Goal: Task Accomplishment & Management: Use online tool/utility

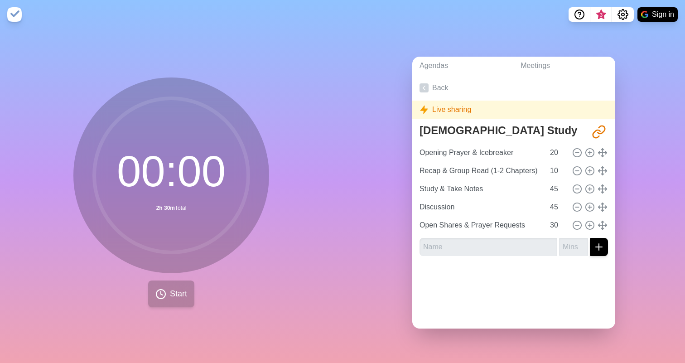
click at [172, 292] on span "Start" at bounding box center [178, 294] width 17 height 12
click at [596, 136] on icon "Share link" at bounding box center [598, 132] width 14 height 14
click at [600, 130] on icon "Share link" at bounding box center [598, 132] width 14 height 14
click at [578, 153] on line at bounding box center [576, 153] width 3 height 0
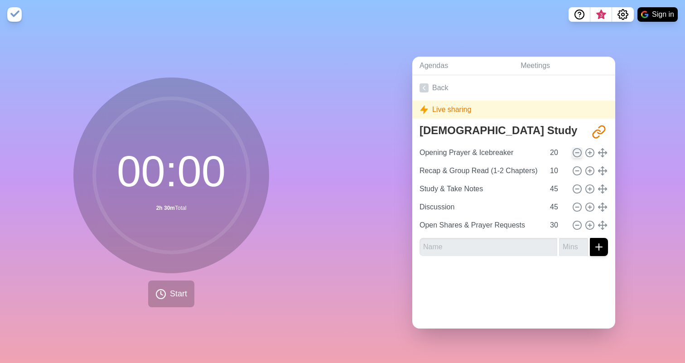
click at [578, 153] on line at bounding box center [576, 153] width 3 height 0
click at [590, 151] on line at bounding box center [590, 152] width 0 height 3
type input "21"
click at [563, 150] on input "21" at bounding box center [557, 153] width 22 height 18
click at [178, 293] on span "Start" at bounding box center [178, 294] width 17 height 12
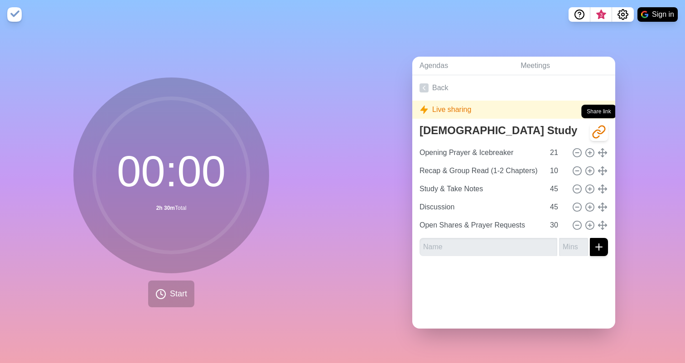
click at [600, 130] on icon "Share link" at bounding box center [596, 134] width 7 height 8
click at [496, 117] on div "Live sharing" at bounding box center [513, 110] width 203 height 18
click at [416, 109] on div "Live sharing" at bounding box center [513, 110] width 203 height 18
drag, startPoint x: 430, startPoint y: 109, endPoint x: 544, endPoint y: 106, distance: 114.2
click at [544, 106] on div "Live sharing" at bounding box center [513, 110] width 203 height 18
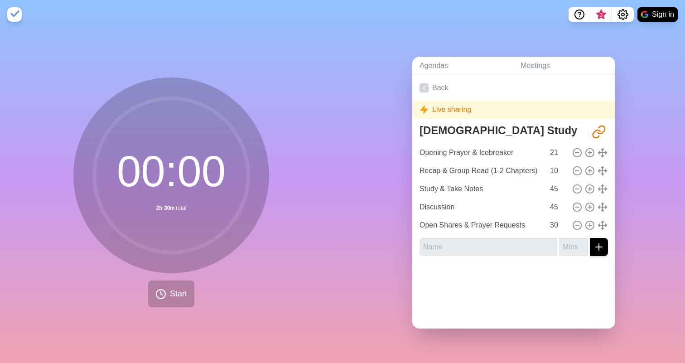
click at [538, 108] on div "Live sharing" at bounding box center [513, 110] width 203 height 18
click at [650, 12] on button "Sign in" at bounding box center [657, 14] width 40 height 14
click at [164, 298] on icon at bounding box center [160, 293] width 11 height 11
click at [660, 13] on button "Sign in" at bounding box center [657, 14] width 40 height 14
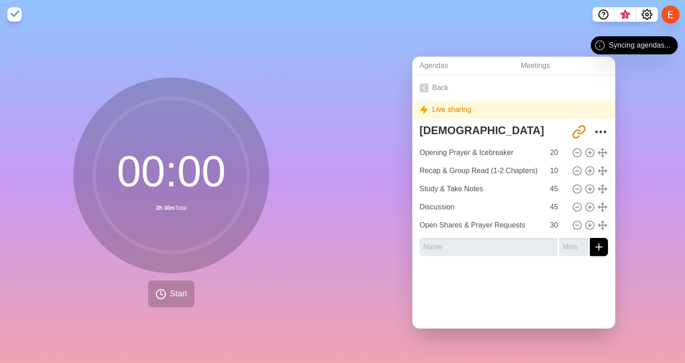
click at [617, 44] on span "Syncing agendas..." at bounding box center [640, 45] width 62 height 11
click at [591, 43] on div "Syncing agendas..." at bounding box center [634, 45] width 87 height 18
click at [174, 291] on span "Start" at bounding box center [178, 294] width 17 height 12
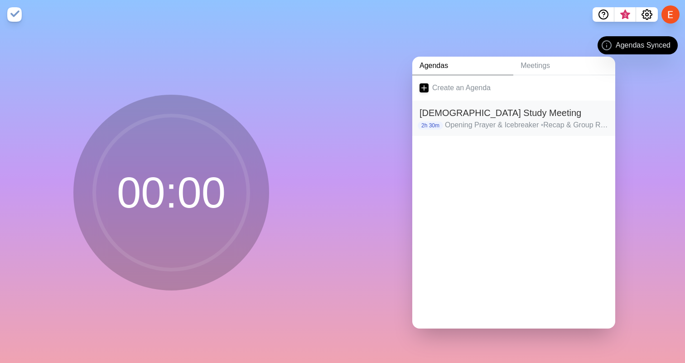
click at [481, 116] on h2 "[DEMOGRAPHIC_DATA] Study Meeting" at bounding box center [513, 113] width 188 height 14
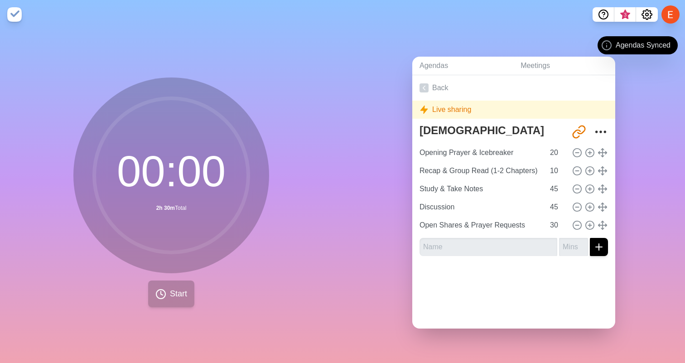
click at [170, 299] on span "Start" at bounding box center [178, 294] width 17 height 12
click at [477, 110] on div "Live sharing" at bounding box center [513, 110] width 203 height 18
click at [461, 110] on div "Live sharing" at bounding box center [513, 110] width 203 height 18
click at [589, 133] on div "[URL][DOMAIN_NAME]" at bounding box center [589, 132] width 38 height 18
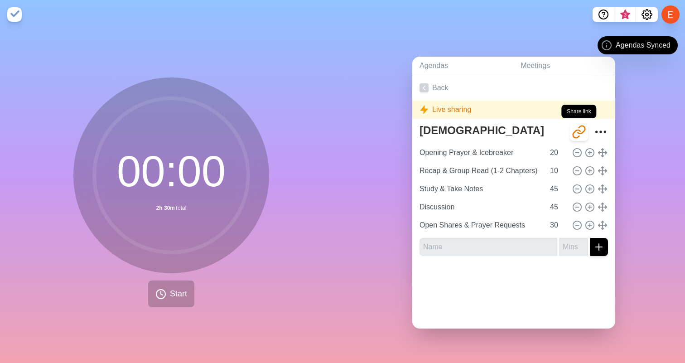
click at [584, 133] on icon "Share link" at bounding box center [578, 132] width 14 height 14
click at [438, 90] on link "Back" at bounding box center [513, 87] width 203 height 25
click at [421, 84] on icon at bounding box center [423, 87] width 9 height 9
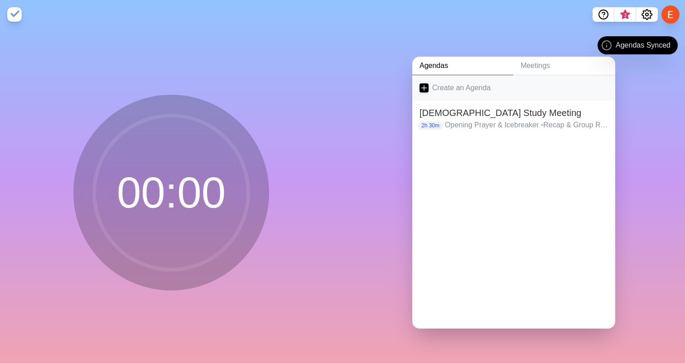
click at [425, 86] on icon at bounding box center [423, 87] width 9 height 9
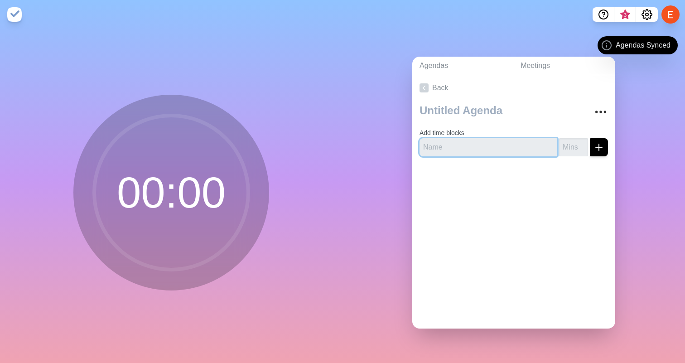
click at [478, 148] on input "text" at bounding box center [488, 147] width 138 height 18
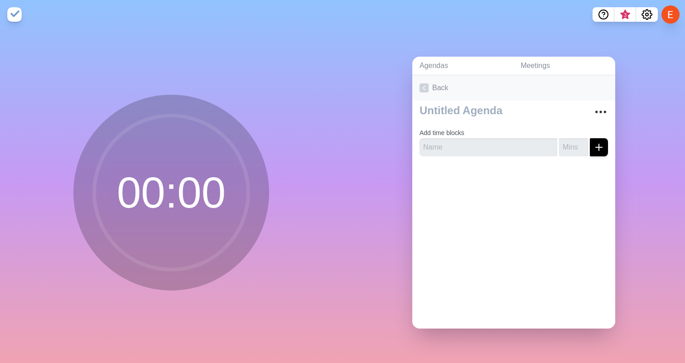
click at [425, 88] on icon at bounding box center [423, 87] width 9 height 9
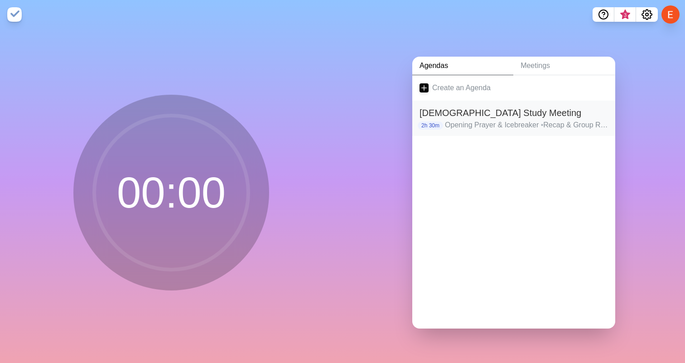
click at [603, 127] on p "Opening Prayer & Icebreaker • Recap & Group Read (1-2 Chapters) • Study & Take …" at bounding box center [526, 125] width 163 height 11
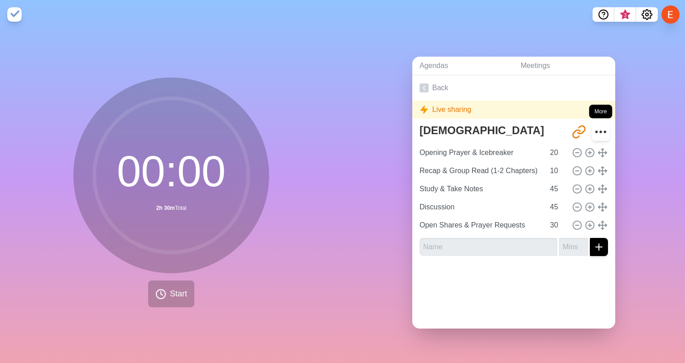
click at [599, 129] on icon "More" at bounding box center [600, 132] width 14 height 14
click at [599, 132] on icon "More" at bounding box center [600, 132] width 14 height 14
click at [432, 87] on link "Back" at bounding box center [513, 87] width 203 height 25
click at [420, 83] on icon at bounding box center [423, 87] width 9 height 9
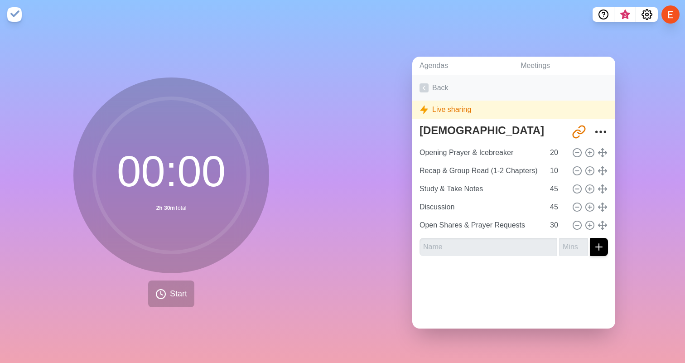
click at [425, 91] on icon at bounding box center [423, 87] width 9 height 9
click at [433, 60] on link "Agendas" at bounding box center [462, 66] width 101 height 19
click at [433, 67] on link "Agendas" at bounding box center [462, 66] width 101 height 19
click at [432, 93] on link "Back" at bounding box center [513, 87] width 203 height 25
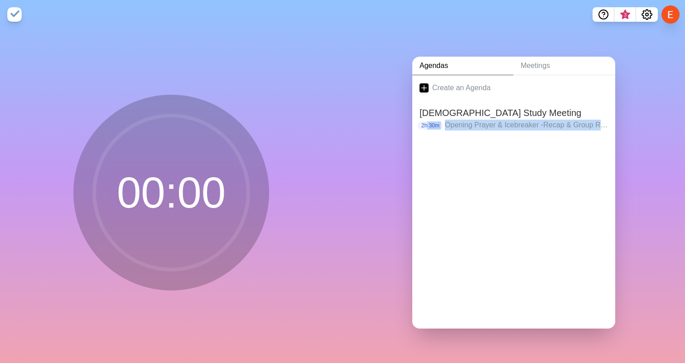
drag, startPoint x: 428, startPoint y: 123, endPoint x: 428, endPoint y: 194, distance: 70.6
click at [428, 194] on div "Create an Agenda Bible Study Meeting 2h 30m Opening Prayer & Icebreaker • Recap…" at bounding box center [513, 201] width 203 height 253
click at [456, 89] on link "Create an Agenda" at bounding box center [513, 87] width 203 height 25
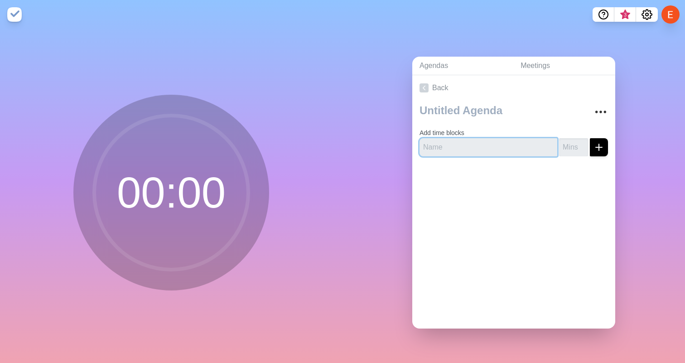
click at [470, 153] on input "text" at bounding box center [488, 147] width 138 height 18
type input "yes"
type input "10"
click at [600, 144] on icon "submit" at bounding box center [598, 147] width 11 height 11
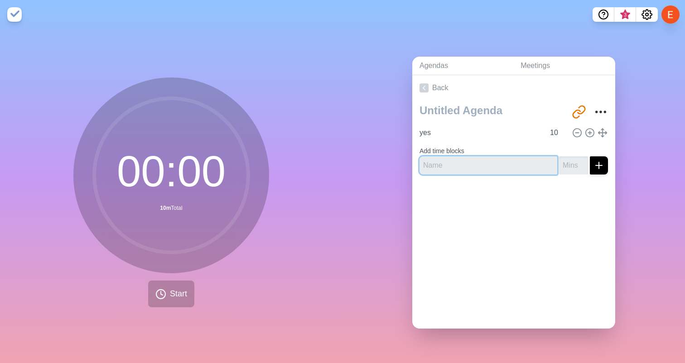
click at [531, 158] on input "text" at bounding box center [488, 165] width 138 height 18
type input "no"
type input "20"
click at [601, 162] on icon "submit" at bounding box center [598, 165] width 11 height 11
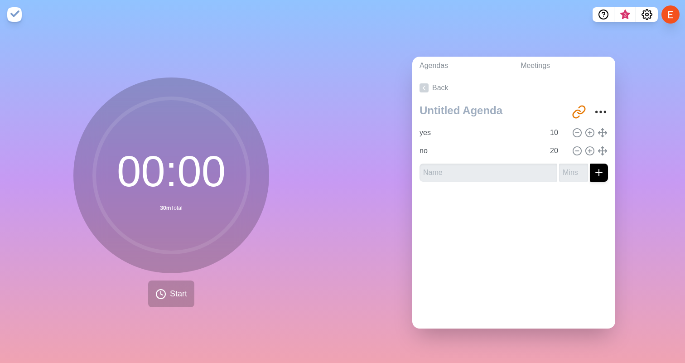
click at [587, 202] on div at bounding box center [513, 207] width 203 height 36
click at [582, 112] on icon "Share link" at bounding box center [580, 110] width 7 height 8
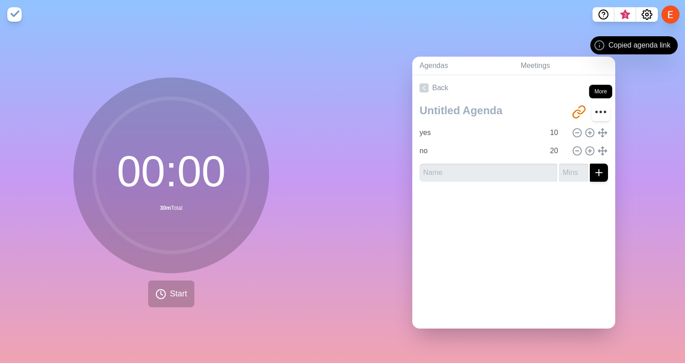
click at [600, 111] on circle "More" at bounding box center [600, 111] width 1 height 1
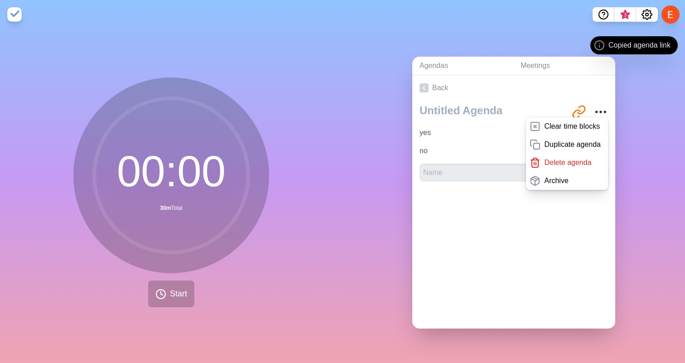
click at [456, 249] on div "Back http://timeblocks.co/xaq69jJ6Rj5UZfOKygJb Clear time blocks Duplicate agen…" at bounding box center [513, 201] width 203 height 253
click at [164, 302] on button "Start" at bounding box center [171, 293] width 46 height 27
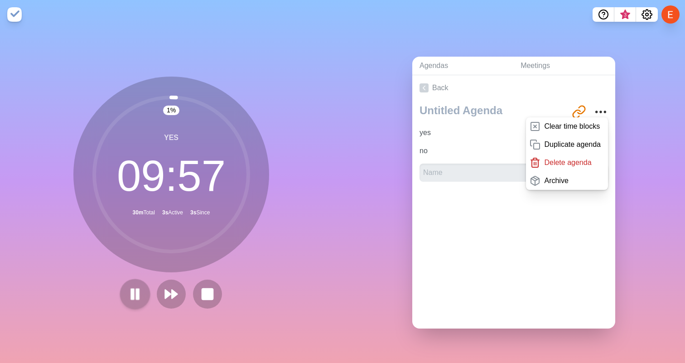
click at [141, 294] on icon at bounding box center [134, 293] width 15 height 15
click at [139, 294] on polygon at bounding box center [134, 293] width 9 height 11
click at [177, 292] on icon at bounding box center [170, 293] width 15 height 15
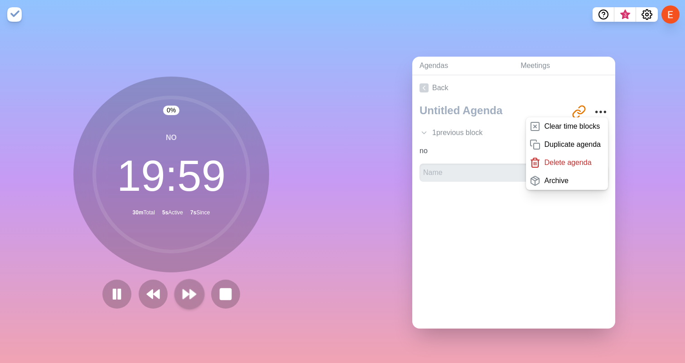
click at [186, 295] on polygon at bounding box center [186, 293] width 6 height 9
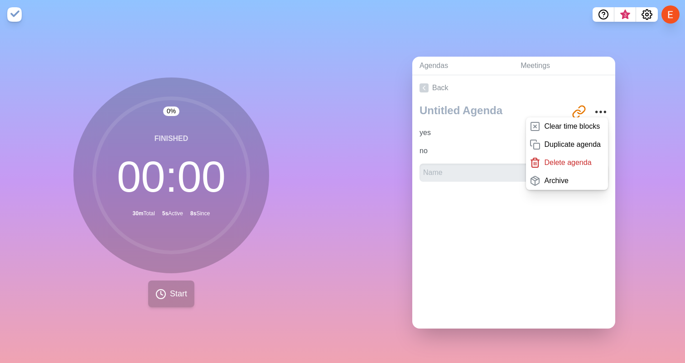
click at [157, 287] on button "Start" at bounding box center [171, 293] width 46 height 27
click at [173, 291] on polygon at bounding box center [175, 293] width 6 height 9
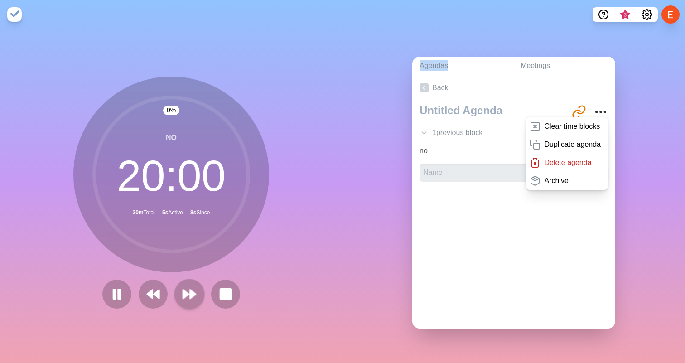
click at [173, 291] on div at bounding box center [171, 293] width 145 height 29
click at [190, 289] on polygon at bounding box center [193, 293] width 6 height 9
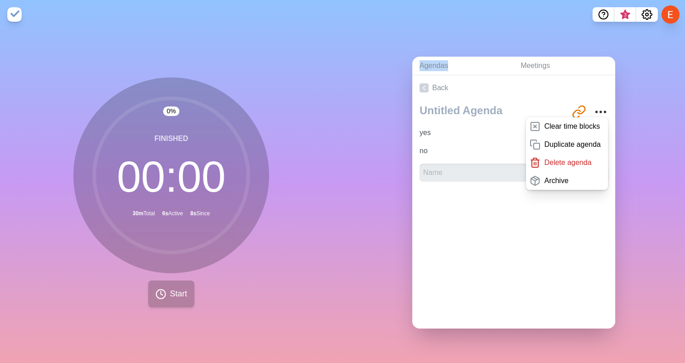
click at [187, 293] on span "Start" at bounding box center [178, 294] width 17 height 12
click at [175, 297] on icon at bounding box center [170, 293] width 15 height 15
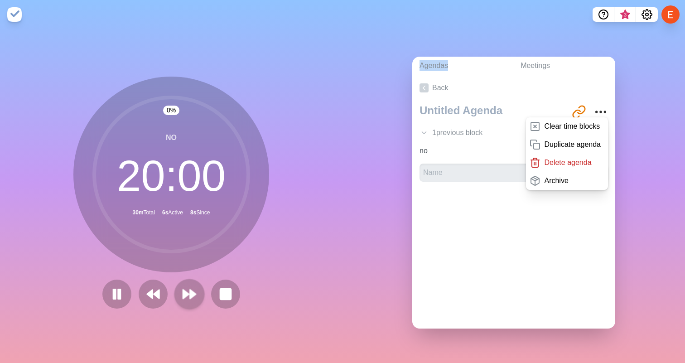
click at [189, 297] on icon at bounding box center [189, 293] width 15 height 15
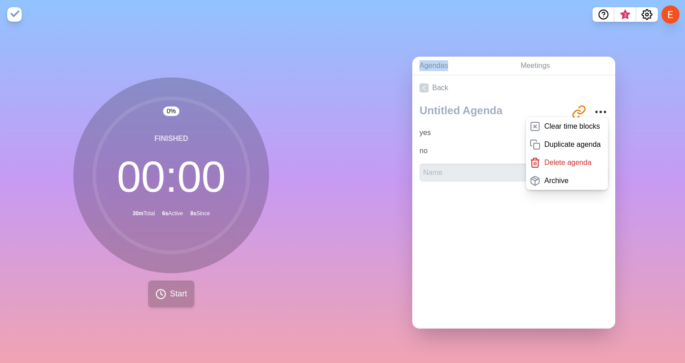
click at [179, 302] on button "Start" at bounding box center [171, 293] width 46 height 27
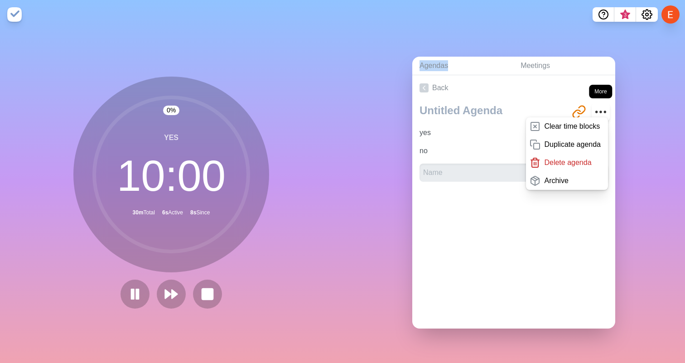
click at [599, 114] on icon "More" at bounding box center [600, 112] width 14 height 14
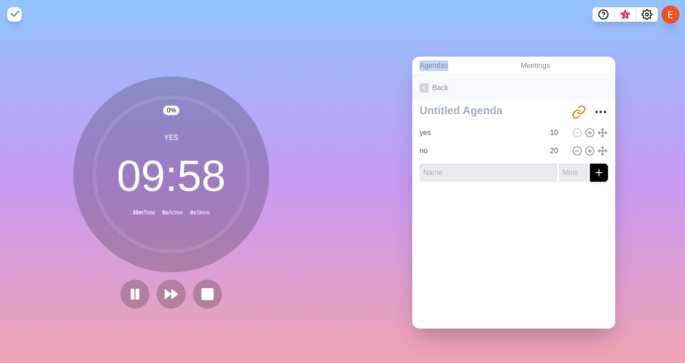
click at [436, 89] on link "Back" at bounding box center [513, 87] width 203 height 25
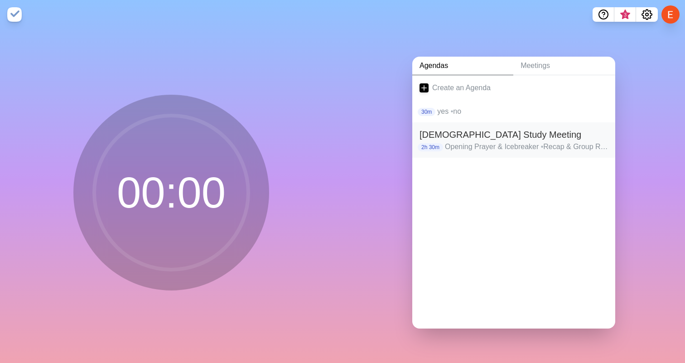
click at [442, 138] on h2 "[DEMOGRAPHIC_DATA] Study Meeting" at bounding box center [513, 135] width 188 height 14
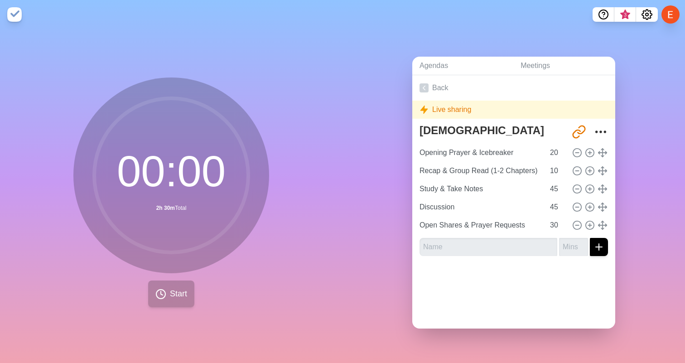
click at [182, 290] on span "Start" at bounding box center [178, 294] width 17 height 12
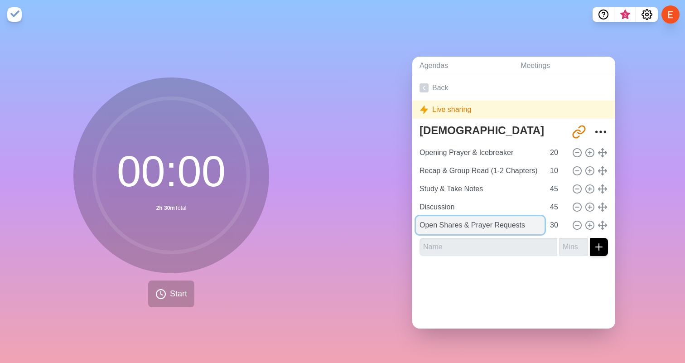
click at [488, 220] on input "Open Shares & Prayer Requests" at bounding box center [480, 225] width 129 height 18
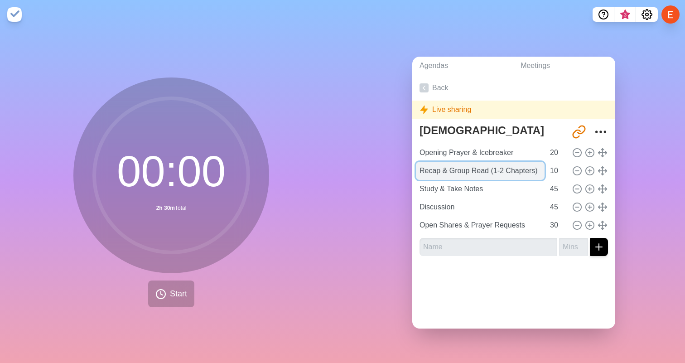
click at [483, 169] on input "Recap & Group Read (1-2 Chapters)" at bounding box center [480, 171] width 129 height 18
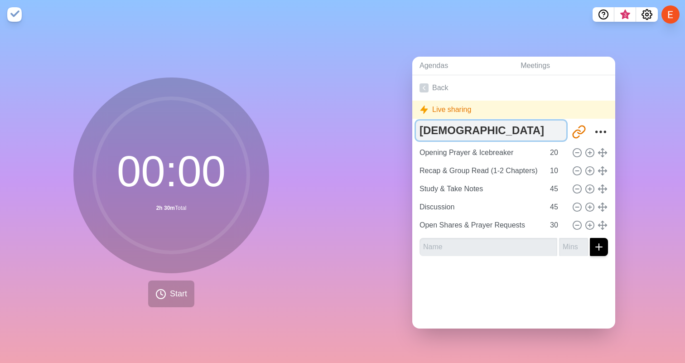
click at [513, 127] on textarea "[DEMOGRAPHIC_DATA] Study Meeting" at bounding box center [491, 130] width 150 height 20
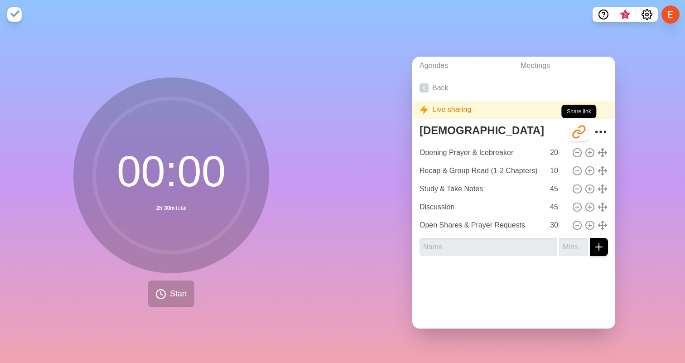
click at [578, 132] on icon "Share link" at bounding box center [578, 132] width 14 height 14
click at [600, 130] on icon "More" at bounding box center [600, 132] width 14 height 14
click at [436, 91] on link "Back" at bounding box center [513, 87] width 203 height 25
click at [602, 130] on icon "More" at bounding box center [600, 132] width 14 height 14
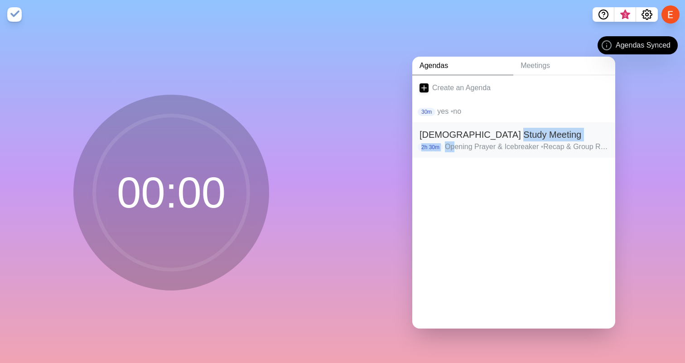
drag, startPoint x: 542, startPoint y: 139, endPoint x: 456, endPoint y: 142, distance: 86.6
click at [456, 142] on div "Bible Study Meeting 2h 30m Opening Prayer & Icebreaker • Recap & Group Read (1-…" at bounding box center [513, 139] width 203 height 35
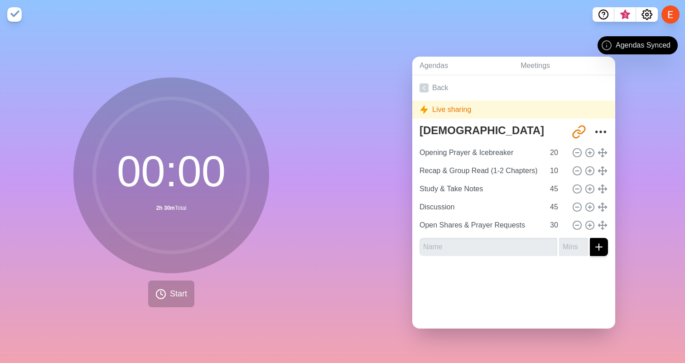
click at [436, 118] on div "Live sharing" at bounding box center [513, 110] width 203 height 18
click at [427, 112] on icon at bounding box center [423, 109] width 9 height 9
click at [425, 111] on polygon at bounding box center [424, 110] width 7 height 8
click at [438, 111] on div "Live sharing" at bounding box center [513, 110] width 203 height 18
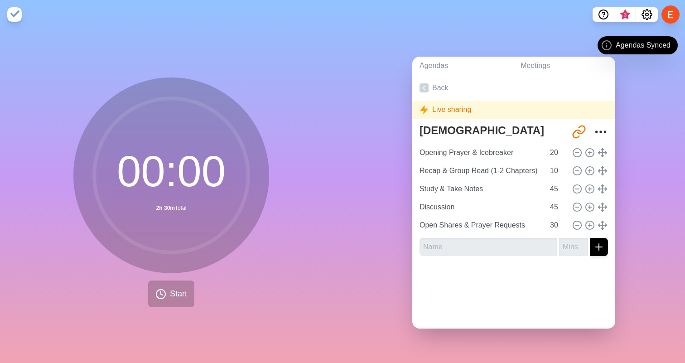
click at [605, 37] on div "Agendas Synced" at bounding box center [637, 45] width 80 height 18
click at [605, 47] on icon at bounding box center [606, 45] width 11 height 11
click at [643, 47] on span "Agendas Synced" at bounding box center [642, 45] width 55 height 11
click at [582, 131] on icon "Share link" at bounding box center [578, 132] width 14 height 14
click at [604, 130] on icon "More" at bounding box center [600, 132] width 14 height 14
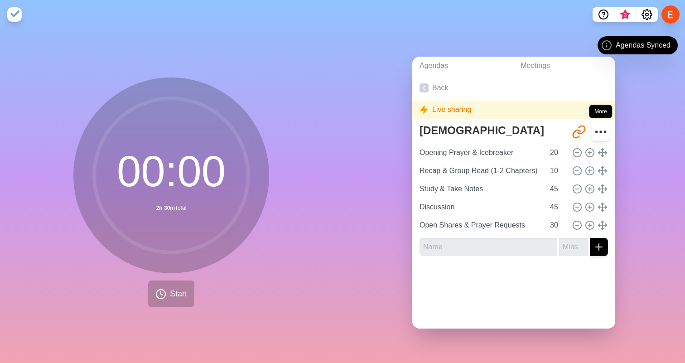
click at [604, 130] on icon "More" at bounding box center [600, 132] width 14 height 14
click at [645, 14] on circle "Settings" at bounding box center [646, 14] width 3 height 3
click at [627, 14] on span "3" at bounding box center [624, 14] width 7 height 7
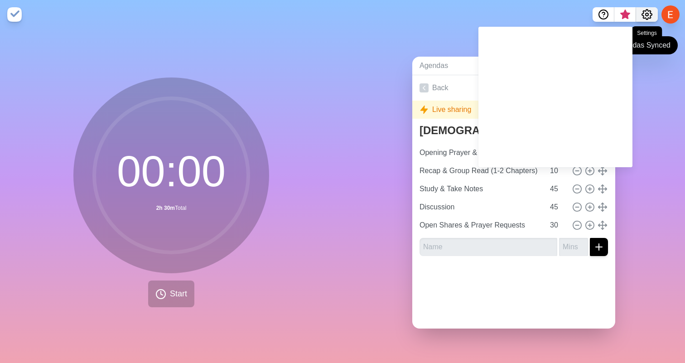
click at [645, 11] on icon "Settings" at bounding box center [647, 15] width 10 height 10
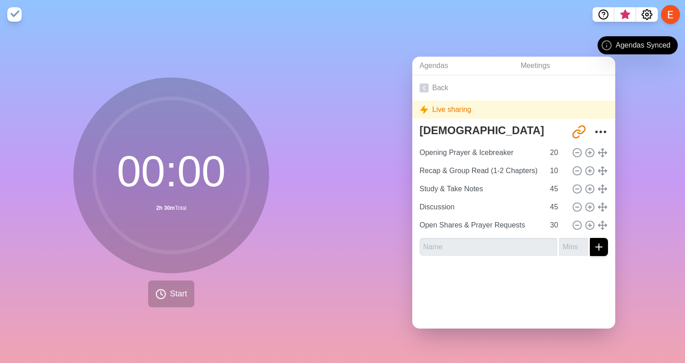
click at [668, 13] on button at bounding box center [670, 14] width 19 height 19
click at [648, 16] on icon "Settings" at bounding box center [646, 14] width 11 height 11
click at [427, 85] on icon at bounding box center [423, 87] width 9 height 9
click at [669, 17] on button at bounding box center [670, 14] width 19 height 19
click at [661, 15] on div at bounding box center [634, 14] width 85 height 14
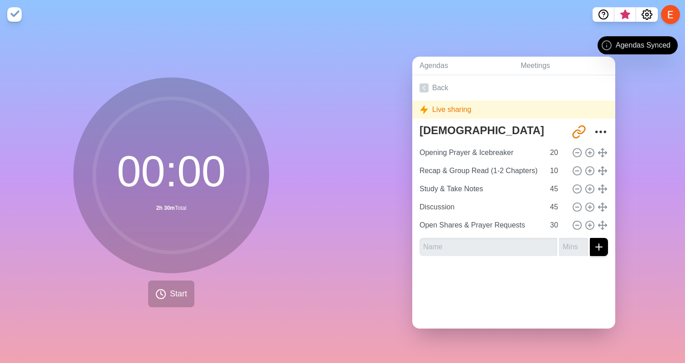
click at [667, 15] on button at bounding box center [670, 14] width 19 height 19
click at [159, 291] on icon at bounding box center [160, 293] width 11 height 11
click at [646, 18] on icon "Settings" at bounding box center [647, 15] width 10 height 10
click at [646, 16] on icon "Settings" at bounding box center [646, 14] width 11 height 11
click at [645, 10] on icon "Settings" at bounding box center [646, 14] width 11 height 11
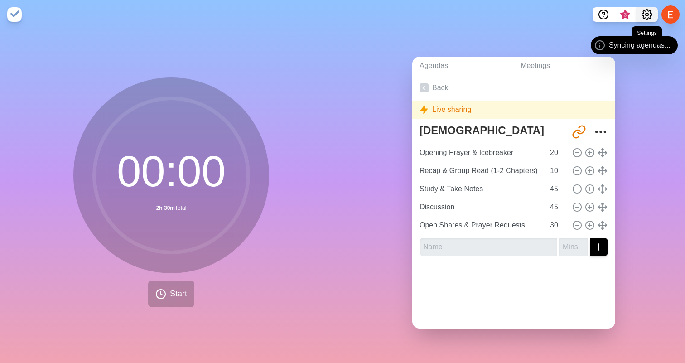
click at [645, 10] on icon "Settings" at bounding box center [646, 14] width 11 height 11
click at [435, 84] on link "Back" at bounding box center [513, 87] width 203 height 25
click at [435, 60] on link "Agendas" at bounding box center [462, 66] width 101 height 19
click at [433, 67] on link "Agendas" at bounding box center [462, 66] width 101 height 19
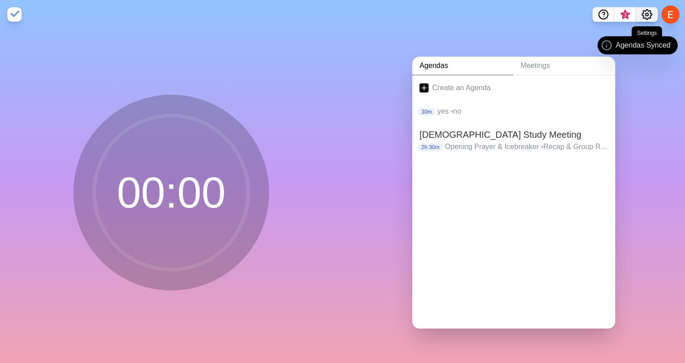
click at [648, 18] on icon "Settings" at bounding box center [647, 15] width 10 height 10
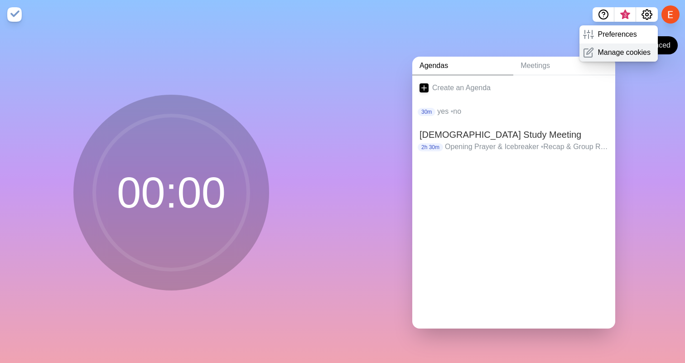
click at [635, 53] on p "Manage cookies" at bounding box center [623, 52] width 53 height 11
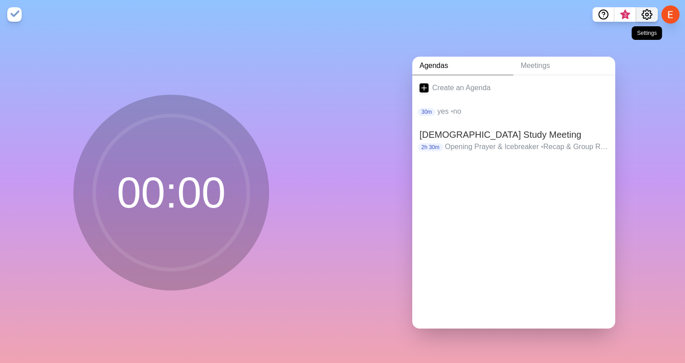
click at [646, 12] on icon "Settings" at bounding box center [646, 14] width 11 height 11
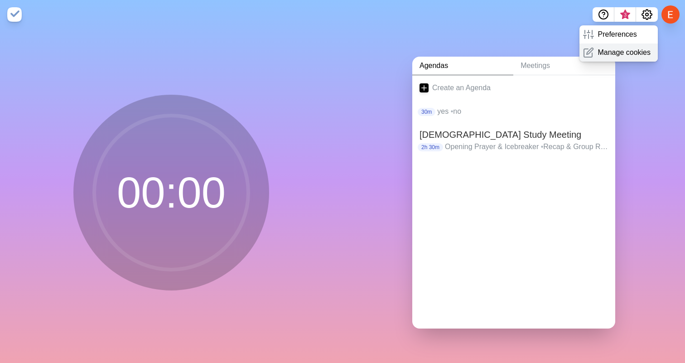
click at [586, 52] on icon at bounding box center [588, 52] width 11 height 11
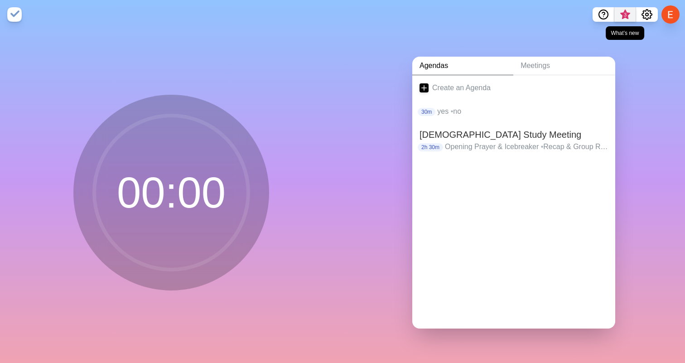
click at [631, 14] on span "3" at bounding box center [625, 17] width 14 height 19
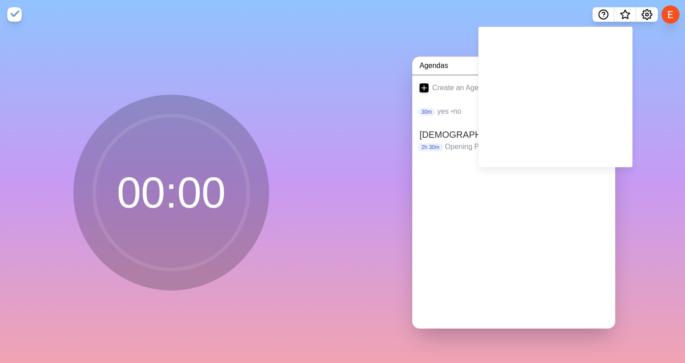
click at [518, 14] on nav at bounding box center [342, 14] width 685 height 29
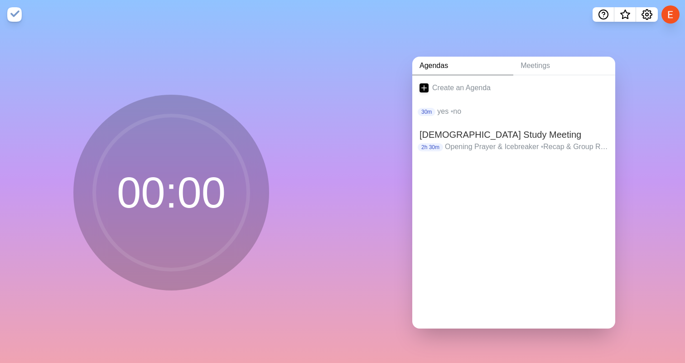
click at [17, 16] on img at bounding box center [14, 14] width 14 height 14
click at [13, 22] on nav at bounding box center [342, 14] width 685 height 29
click at [15, 18] on img at bounding box center [14, 14] width 14 height 14
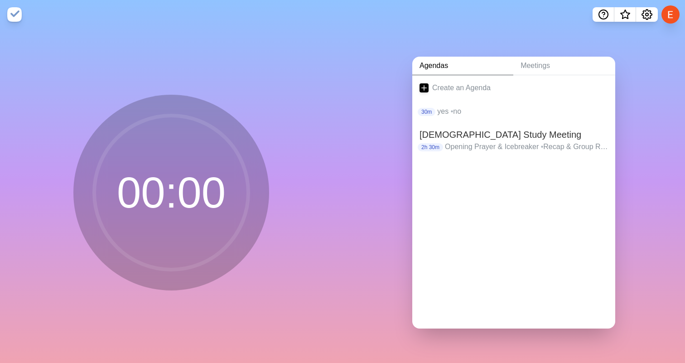
click at [182, 183] on circle at bounding box center [171, 192] width 154 height 154
click at [161, 203] on circle at bounding box center [171, 192] width 154 height 154
click at [387, 97] on div "Agendas Meetings Create an Agenda 30m yes • no Bible Study Meeting 2h 30m Openi…" at bounding box center [513, 196] width 342 height 334
click at [533, 68] on link "Meetings" at bounding box center [564, 66] width 102 height 19
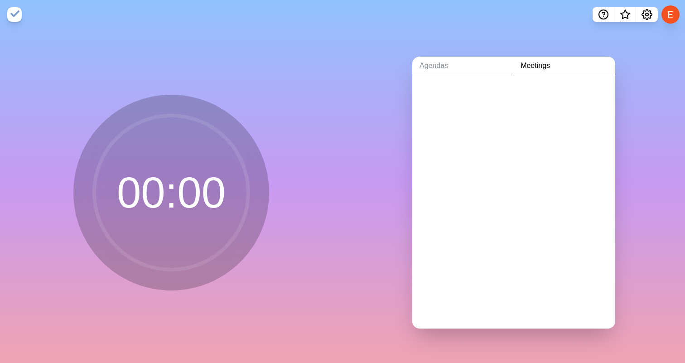
click at [522, 91] on div at bounding box center [513, 93] width 203 height 36
click at [679, 12] on button at bounding box center [670, 14] width 19 height 19
click at [664, 37] on p "Sign out" at bounding box center [656, 34] width 27 height 11
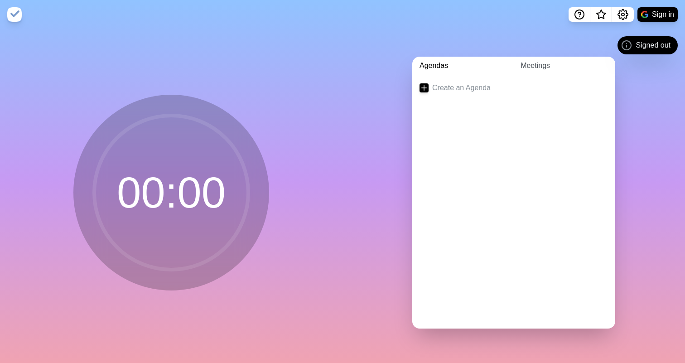
click at [526, 67] on link "Meetings" at bounding box center [564, 66] width 102 height 19
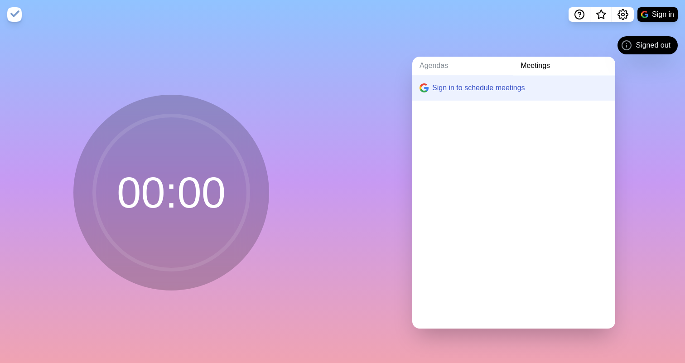
click at [518, 83] on button "Sign in to schedule meetings" at bounding box center [513, 87] width 203 height 25
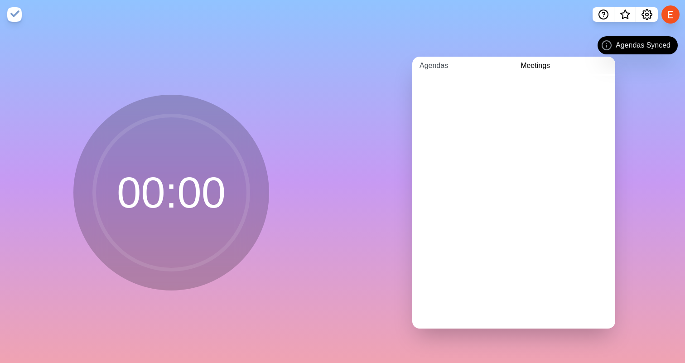
click at [461, 64] on link "Agendas" at bounding box center [462, 66] width 101 height 19
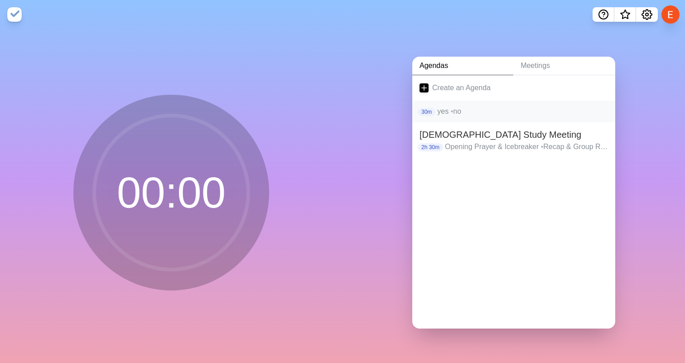
click at [470, 112] on p "yes • no" at bounding box center [522, 111] width 171 height 11
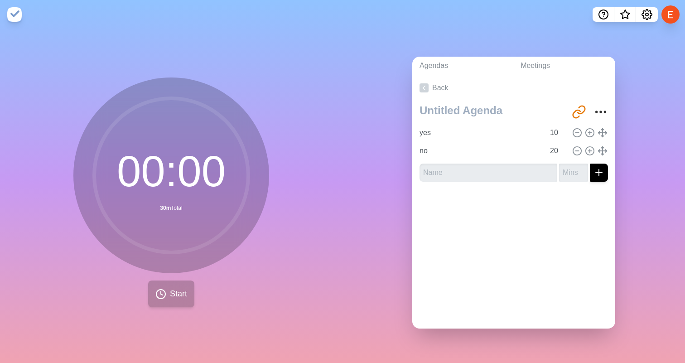
click at [179, 295] on span "Start" at bounding box center [178, 294] width 17 height 12
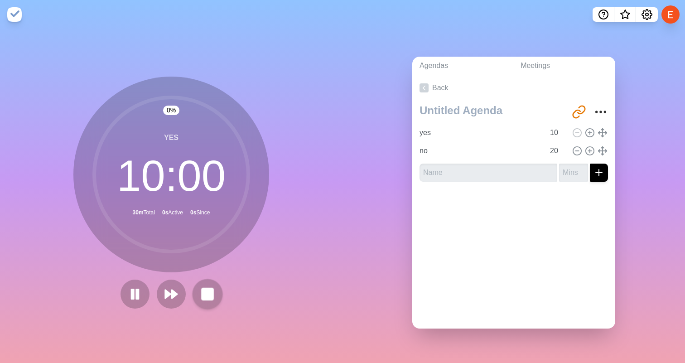
click at [203, 293] on rect at bounding box center [207, 293] width 11 height 11
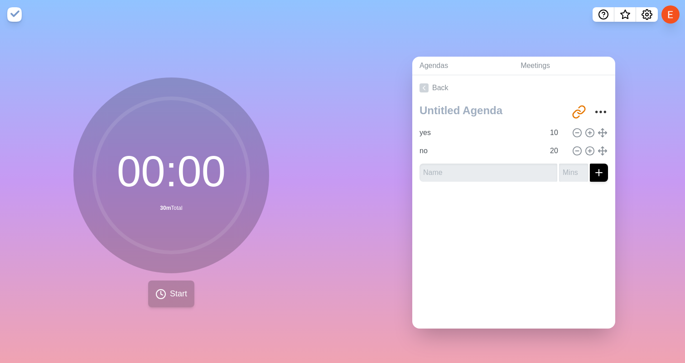
click at [182, 294] on span "Start" at bounding box center [178, 294] width 17 height 12
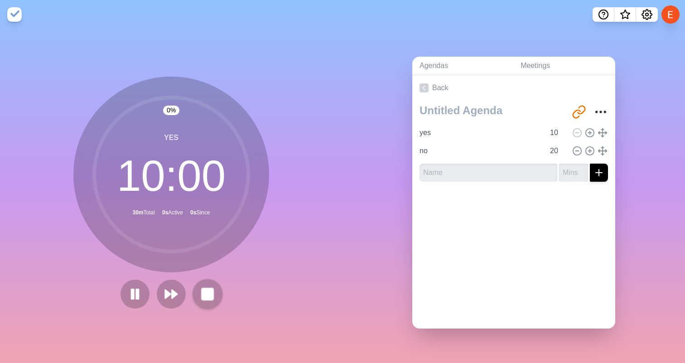
click at [203, 297] on rect at bounding box center [207, 293] width 11 height 11
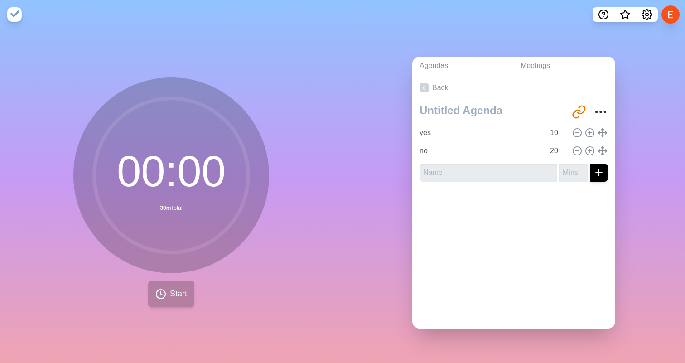
click at [175, 297] on span "Start" at bounding box center [178, 294] width 17 height 12
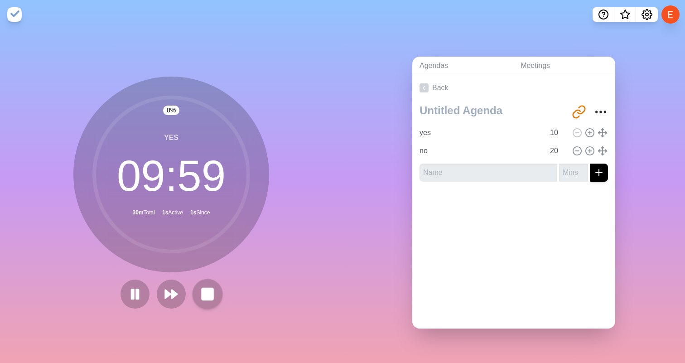
click at [211, 294] on rect at bounding box center [207, 293] width 11 height 11
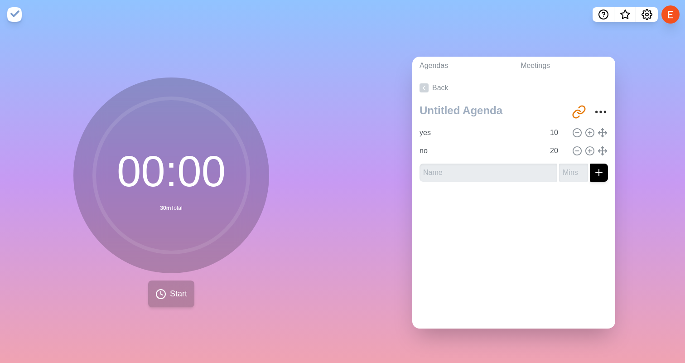
click at [180, 294] on span "Start" at bounding box center [178, 294] width 17 height 12
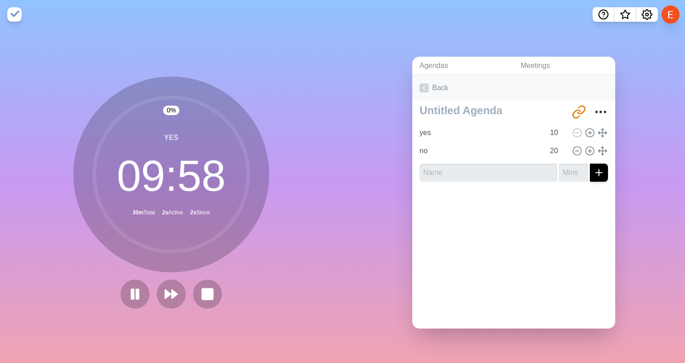
click at [449, 93] on link "Back" at bounding box center [513, 87] width 203 height 25
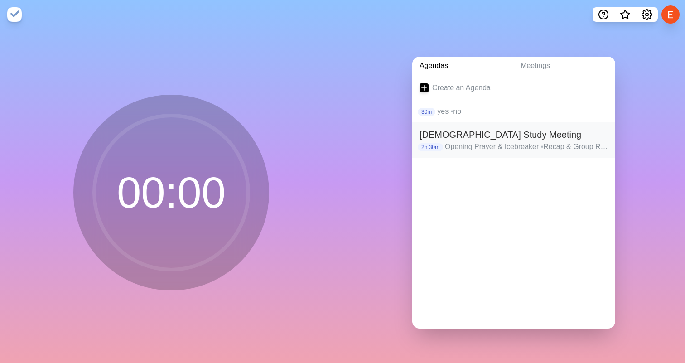
click at [504, 135] on h2 "[DEMOGRAPHIC_DATA] Study Meeting" at bounding box center [513, 135] width 188 height 14
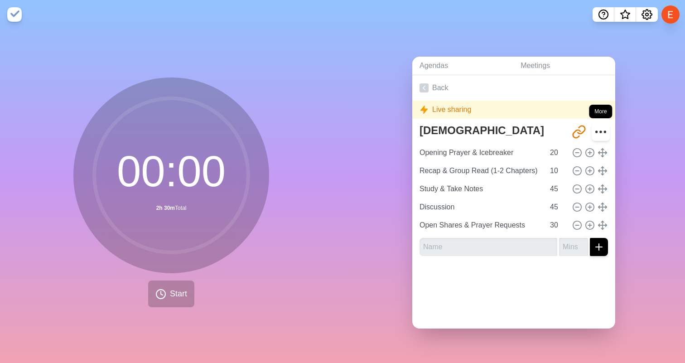
click at [595, 127] on icon "More" at bounding box center [600, 132] width 14 height 14
click at [584, 132] on icon "Share link" at bounding box center [578, 132] width 14 height 14
click at [595, 132] on icon "More" at bounding box center [600, 132] width 14 height 14
click at [599, 135] on icon "More" at bounding box center [600, 132] width 14 height 14
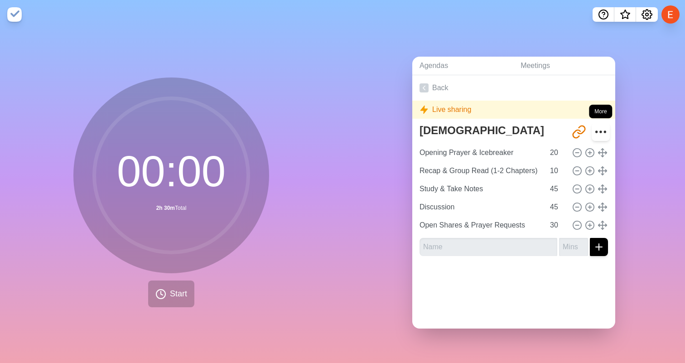
click at [599, 135] on icon "More" at bounding box center [600, 132] width 14 height 14
click at [598, 134] on icon "More" at bounding box center [600, 132] width 14 height 14
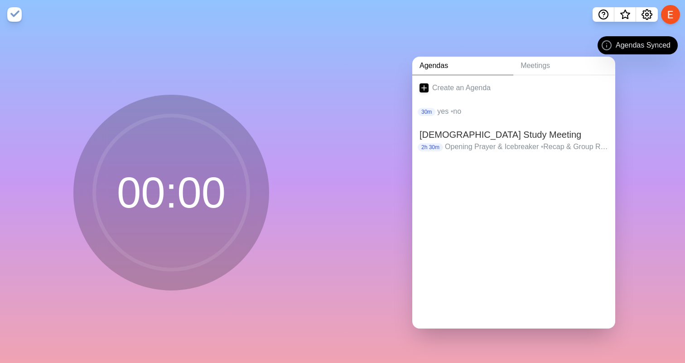
click at [675, 17] on button at bounding box center [670, 14] width 19 height 19
click at [652, 35] on p "Sign out" at bounding box center [656, 34] width 27 height 11
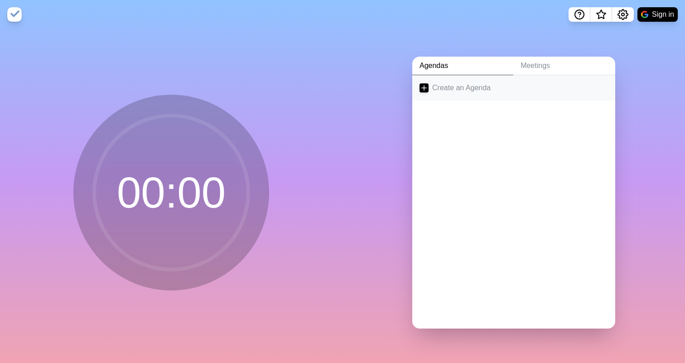
click at [488, 93] on link "Create an Agenda" at bounding box center [513, 87] width 203 height 25
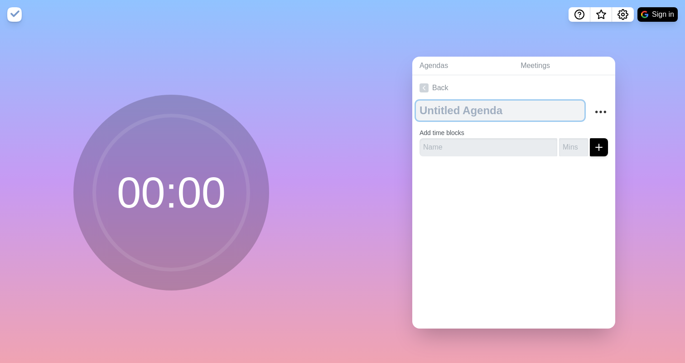
click at [480, 116] on textarea at bounding box center [500, 111] width 168 height 20
type textarea "[DEMOGRAPHIC_DATA] Study Agenda"
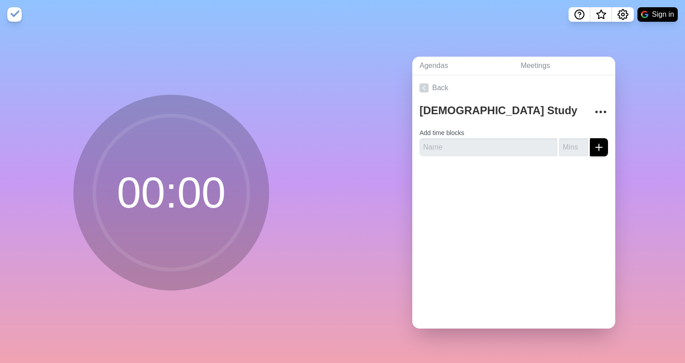
drag, startPoint x: 490, startPoint y: 150, endPoint x: 574, endPoint y: 273, distance: 148.6
click at [489, 150] on input "text" at bounding box center [488, 147] width 138 height 18
paste input "Opening Prayer & Icebreaker"
type input "Opening Prayer & Icebreaker"
click at [604, 149] on button "submit" at bounding box center [599, 147] width 18 height 18
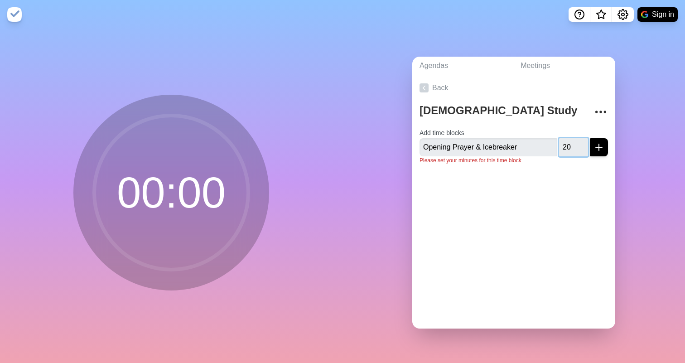
type input "20"
click at [601, 148] on icon "submit" at bounding box center [598, 147] width 11 height 11
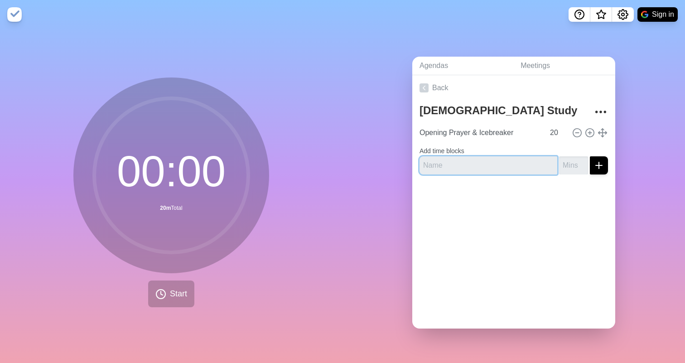
click at [442, 159] on input "text" at bounding box center [488, 165] width 138 height 18
paste input "Recap & Group Read (1-2 Chapters)"
type input "Recap & Group Read (1-2 Chapters)"
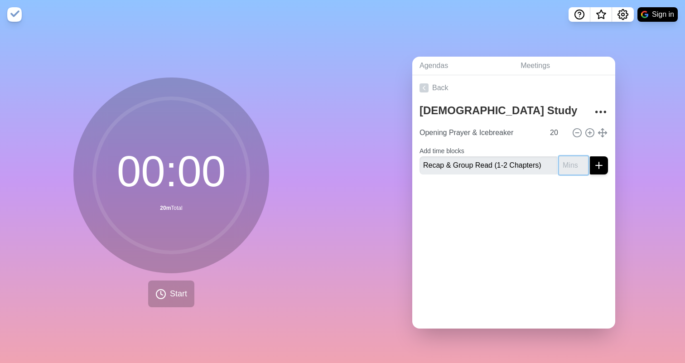
click at [571, 165] on input "number" at bounding box center [573, 165] width 29 height 18
type input "10"
click at [605, 161] on button "submit" at bounding box center [599, 165] width 18 height 18
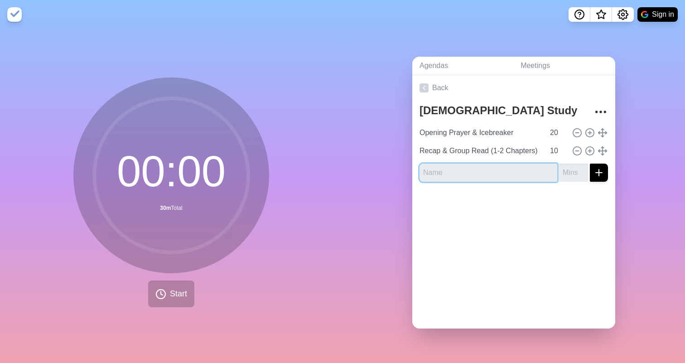
paste input "Study & Take Notes"
type input "Study & Take Notes"
click at [572, 170] on input "number" at bounding box center [573, 172] width 29 height 18
type input "45"
click at [601, 173] on icon "submit" at bounding box center [598, 172] width 11 height 11
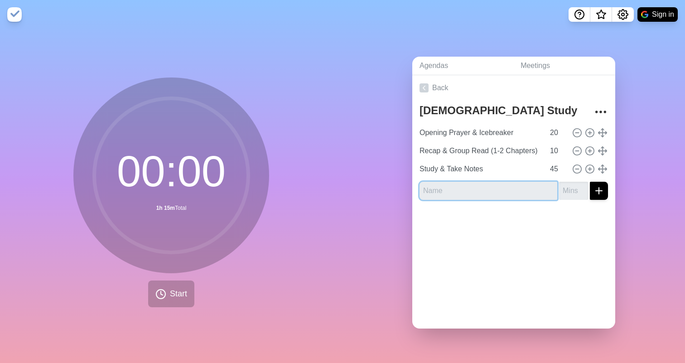
paste input "Discussion"
type input "Discussion"
click at [572, 192] on input "number" at bounding box center [573, 191] width 29 height 18
type input "45"
click at [601, 193] on icon "submit" at bounding box center [598, 190] width 11 height 11
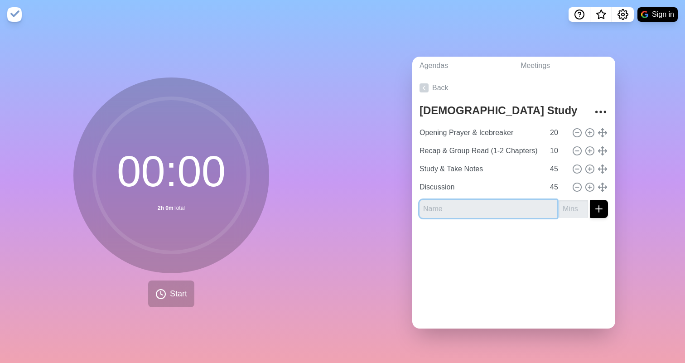
click at [515, 205] on input "text" at bounding box center [488, 209] width 138 height 18
paste input "Open Shares & Prayer Requests"
type input "Open Shares & Prayer Requests"
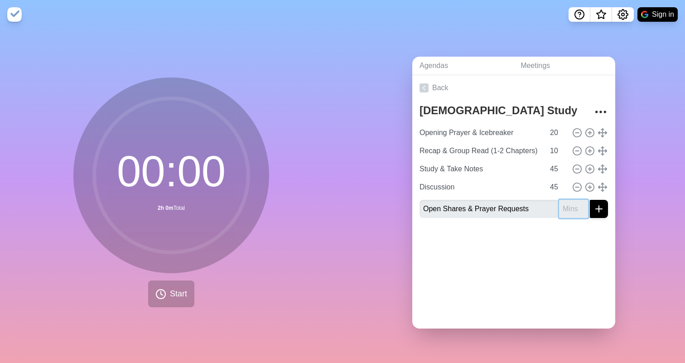
click at [573, 207] on input "number" at bounding box center [573, 209] width 29 height 18
type input "30"
click at [556, 187] on input "45" at bounding box center [557, 187] width 22 height 18
type input "0"
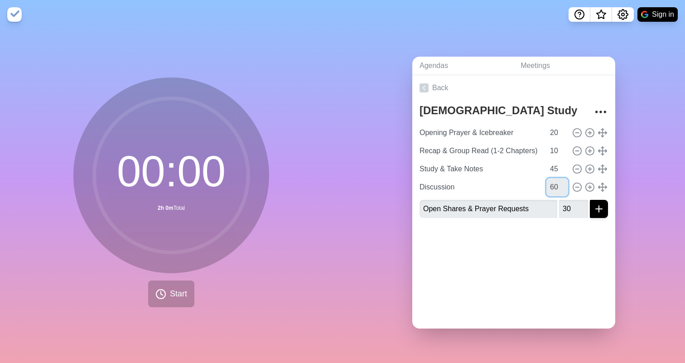
type input "60"
click at [569, 209] on input "30" at bounding box center [573, 209] width 29 height 18
type input "15"
click at [558, 242] on div at bounding box center [513, 243] width 203 height 36
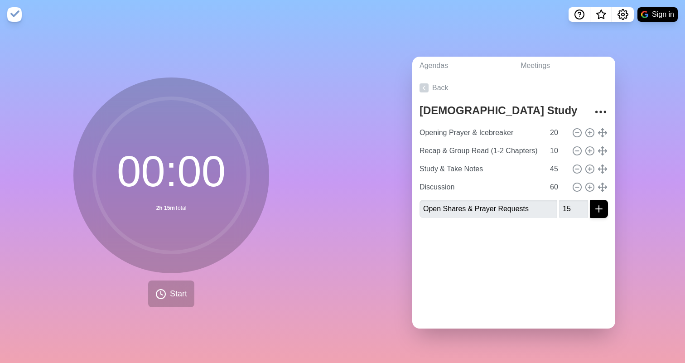
click at [599, 212] on icon "submit" at bounding box center [598, 208] width 11 height 11
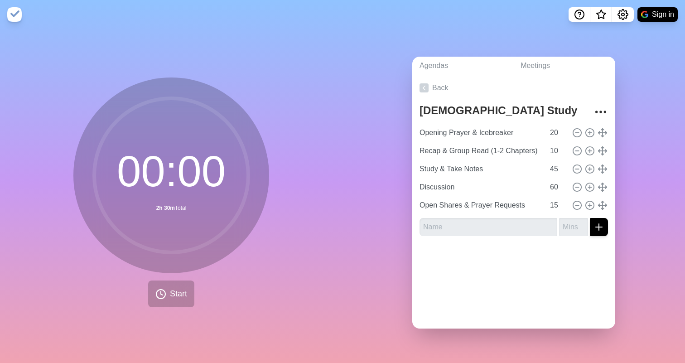
click at [536, 272] on div at bounding box center [513, 261] width 203 height 36
click at [651, 19] on button "Sign in" at bounding box center [657, 14] width 40 height 14
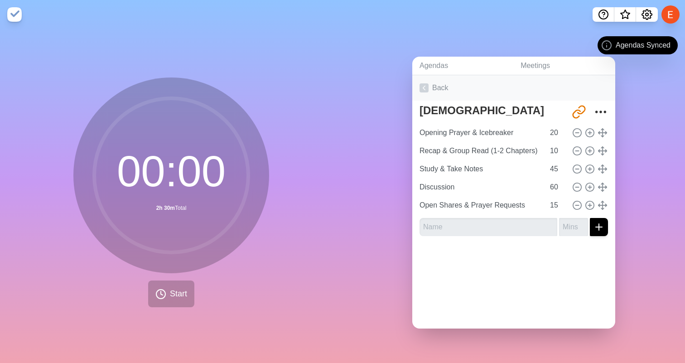
click at [427, 86] on icon at bounding box center [423, 87] width 9 height 9
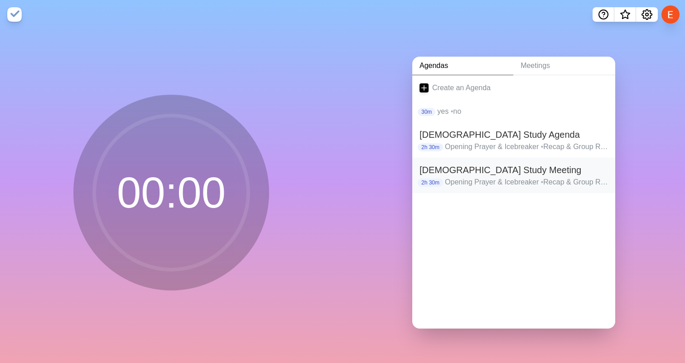
click at [459, 174] on h2 "[DEMOGRAPHIC_DATA] Study Meeting" at bounding box center [513, 170] width 188 height 14
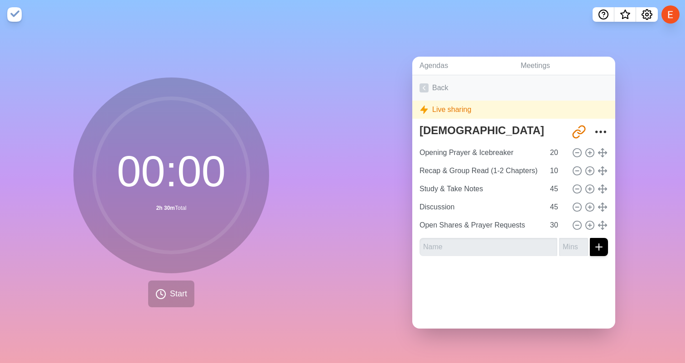
click at [432, 89] on link "Back" at bounding box center [513, 87] width 203 height 25
click at [422, 86] on icon at bounding box center [423, 87] width 9 height 9
click at [437, 88] on link "Back" at bounding box center [513, 87] width 203 height 25
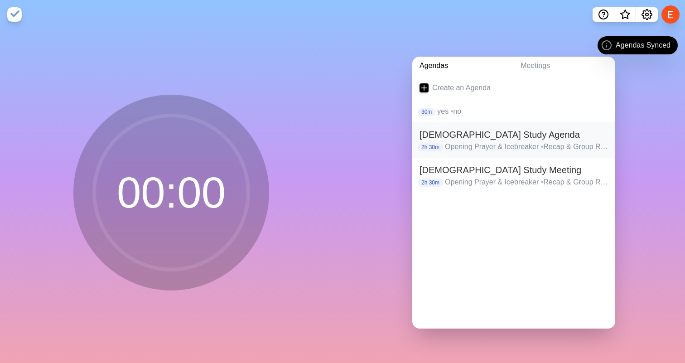
click at [472, 139] on h2 "[DEMOGRAPHIC_DATA] Study Agenda" at bounding box center [513, 135] width 188 height 14
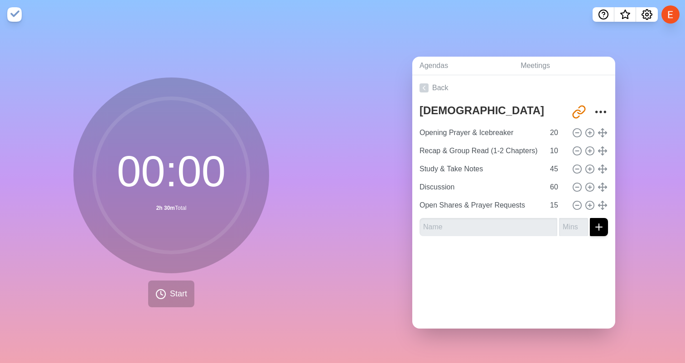
click at [458, 280] on div "Back [DEMOGRAPHIC_DATA] Study Agenda [URL][DOMAIN_NAME] Opening Prayer & Icebre…" at bounding box center [513, 201] width 203 height 253
click at [177, 289] on span "Start" at bounding box center [178, 294] width 17 height 12
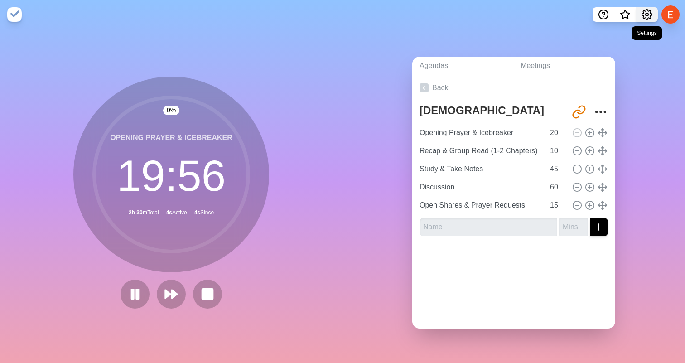
click at [647, 11] on icon "Settings" at bounding box center [646, 14] width 11 height 11
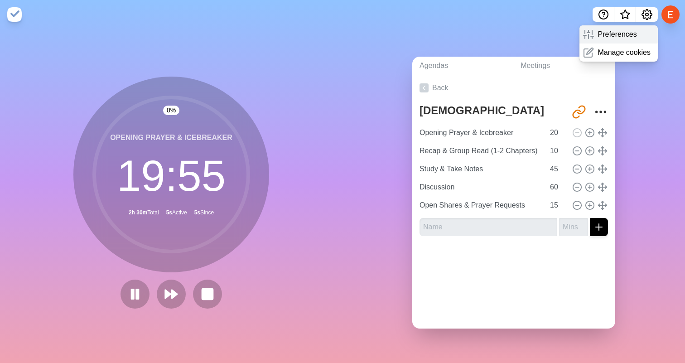
click at [628, 33] on p "Preferences" at bounding box center [616, 34] width 39 height 11
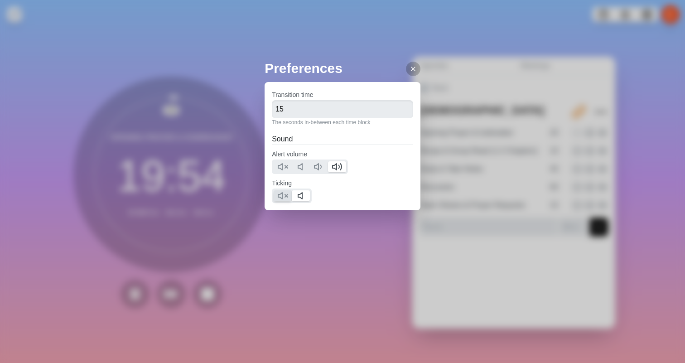
click at [287, 197] on line at bounding box center [286, 195] width 3 height 3
click at [412, 72] on div at bounding box center [413, 69] width 14 height 14
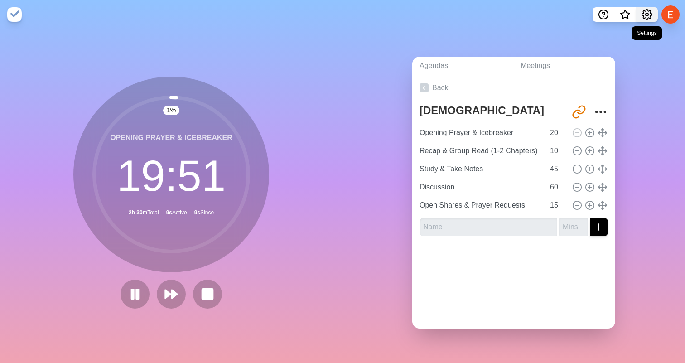
click at [643, 13] on icon "Settings" at bounding box center [646, 14] width 11 height 11
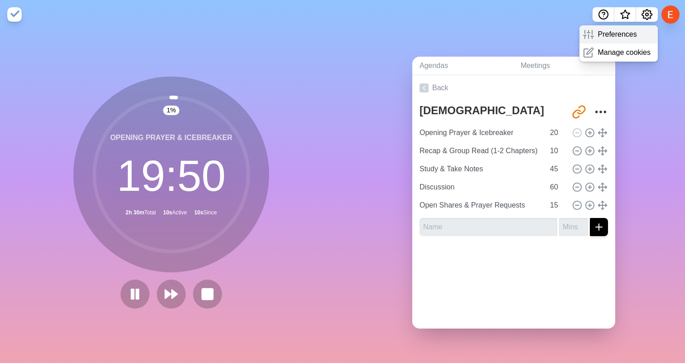
click at [620, 29] on p "Preferences" at bounding box center [616, 34] width 39 height 11
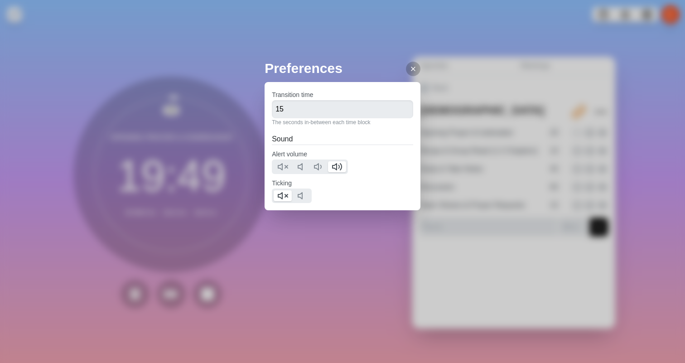
click at [372, 100] on div "Transition time 15 The seconds in-between each time block" at bounding box center [342, 107] width 141 height 37
click at [370, 106] on input "15" at bounding box center [342, 109] width 141 height 18
type input "0"
click at [408, 65] on div at bounding box center [413, 69] width 14 height 14
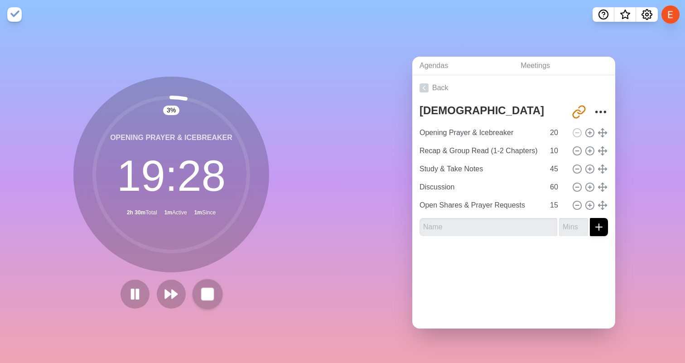
click at [211, 291] on rect at bounding box center [207, 293] width 11 height 11
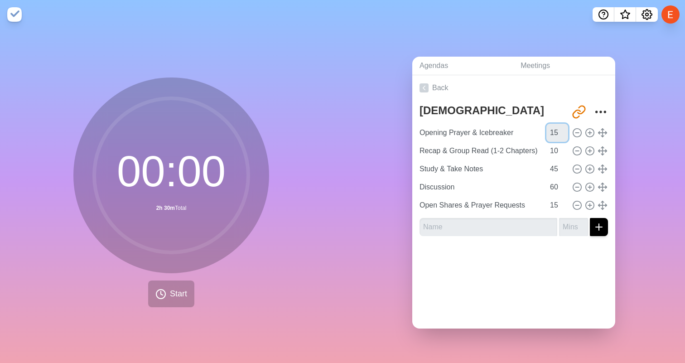
type input "15"
click at [561, 276] on div at bounding box center [513, 261] width 203 height 36
click at [646, 10] on icon "Settings" at bounding box center [647, 15] width 10 height 10
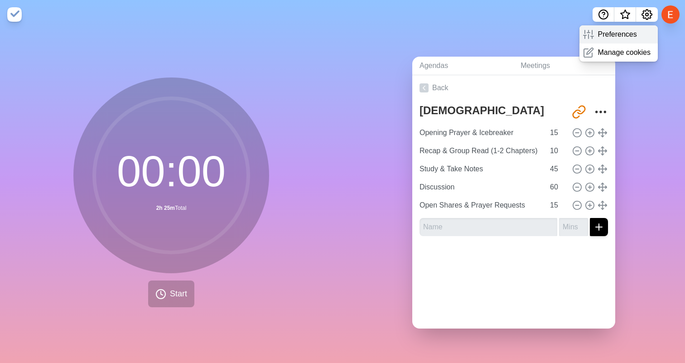
click at [630, 36] on p "Preferences" at bounding box center [616, 34] width 39 height 11
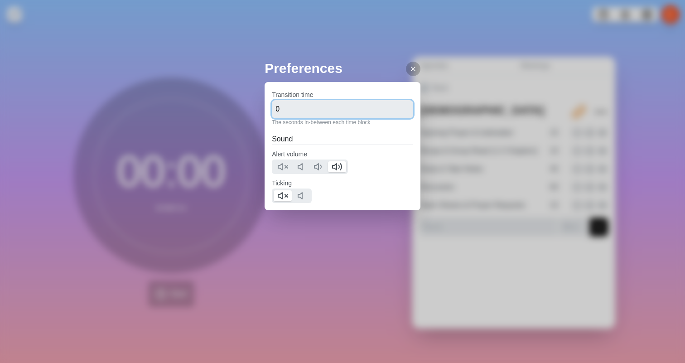
click at [343, 114] on input "0" at bounding box center [342, 109] width 141 height 18
type input "15"
click at [413, 71] on icon at bounding box center [412, 68] width 7 height 7
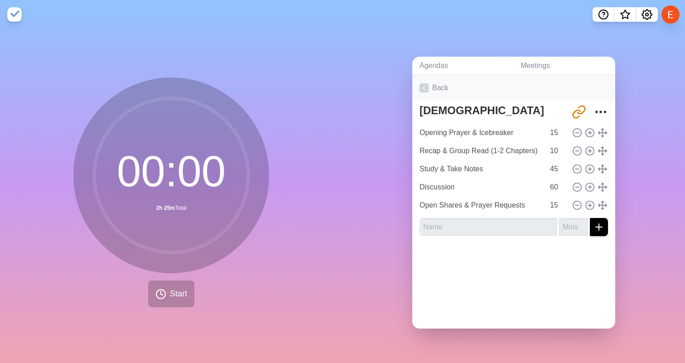
click at [446, 85] on link "Back" at bounding box center [513, 87] width 203 height 25
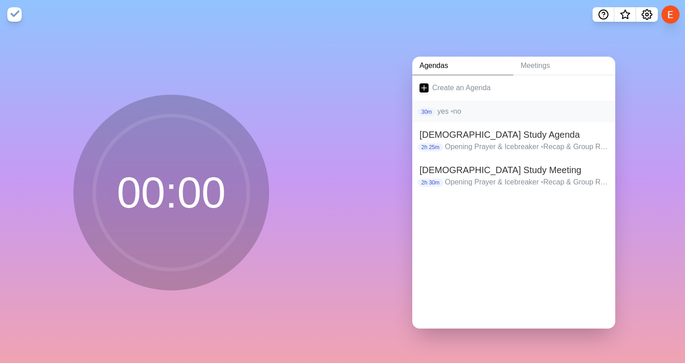
click at [474, 111] on p "yes • no" at bounding box center [522, 111] width 171 height 11
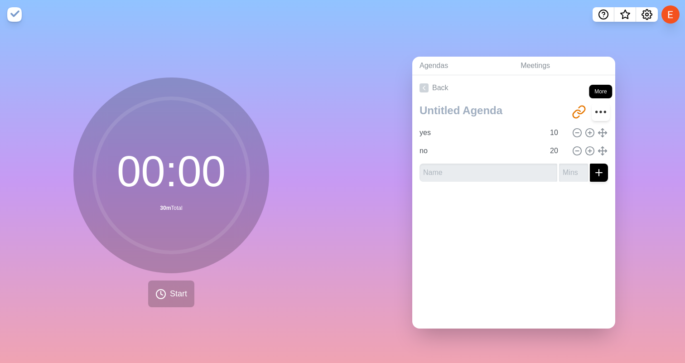
click at [603, 112] on icon "More" at bounding box center [600, 112] width 14 height 14
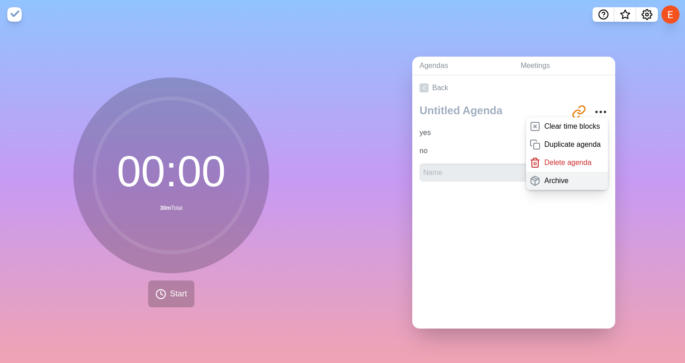
click at [575, 182] on div "Archive" at bounding box center [567, 181] width 82 height 18
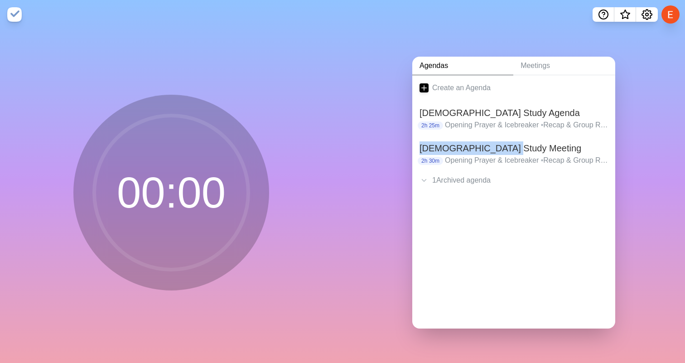
drag, startPoint x: 498, startPoint y: 148, endPoint x: 378, endPoint y: 151, distance: 120.0
click at [379, 152] on div "Agendas Meetings Create an Agenda [DEMOGRAPHIC_DATA] Study Agenda 2h 25m Openin…" at bounding box center [513, 196] width 342 height 334
click at [388, 164] on div "Agendas Meetings Create an Agenda [DEMOGRAPHIC_DATA] Study Agenda 2h 25m Openin…" at bounding box center [513, 196] width 342 height 334
click at [568, 155] on p "Opening Prayer & Icebreaker • Recap & Group Read (1-2 Chapters) • Study & Take …" at bounding box center [526, 160] width 163 height 11
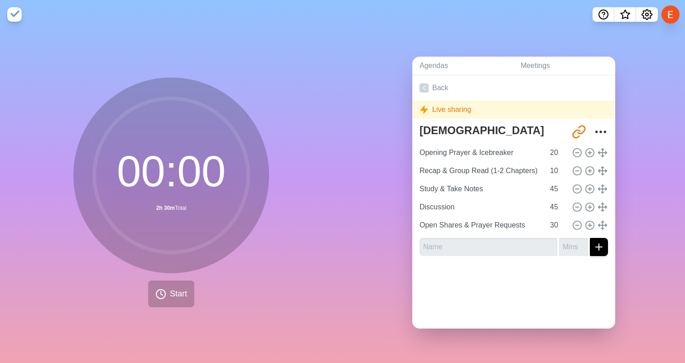
click at [542, 118] on div "Live sharing" at bounding box center [513, 110] width 203 height 18
click at [549, 111] on div "Live sharing" at bounding box center [513, 110] width 203 height 18
click at [576, 226] on icon at bounding box center [577, 225] width 10 height 10
click at [600, 128] on icon "More" at bounding box center [600, 132] width 14 height 14
click at [598, 131] on icon "More" at bounding box center [600, 132] width 14 height 14
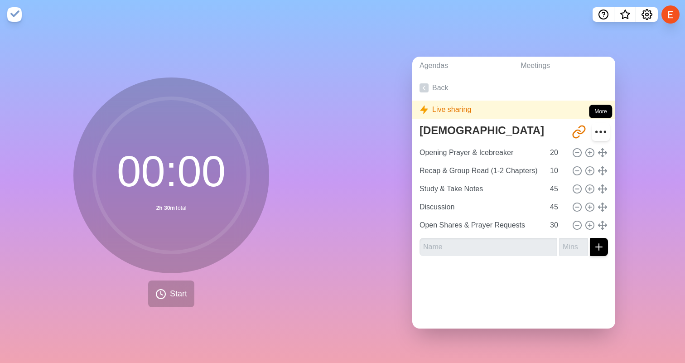
click at [598, 131] on icon "More" at bounding box center [600, 132] width 14 height 14
click at [424, 82] on link "Back" at bounding box center [513, 87] width 203 height 25
click at [426, 85] on icon at bounding box center [423, 87] width 9 height 9
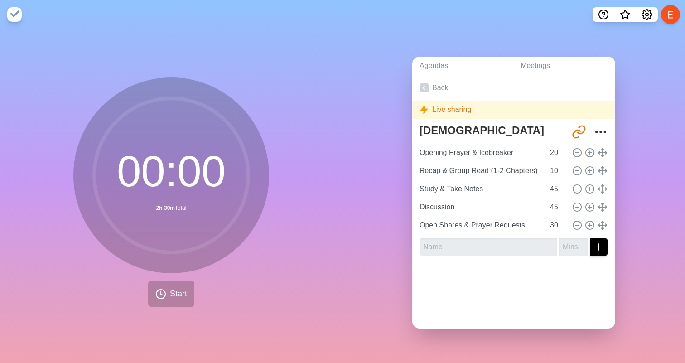
click at [676, 11] on button at bounding box center [670, 14] width 19 height 19
click at [669, 19] on button at bounding box center [670, 14] width 19 height 19
click at [669, 14] on button at bounding box center [670, 14] width 19 height 19
click at [648, 89] on div "Agendas Meetings Back Live sharing [DEMOGRAPHIC_DATA] Study Meeting [URL][DOMAI…" at bounding box center [513, 196] width 342 height 334
click at [580, 128] on icon "Share link" at bounding box center [578, 132] width 14 height 14
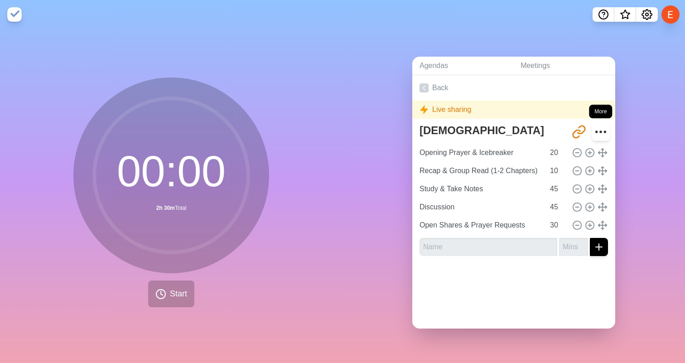
click at [599, 134] on icon "More" at bounding box center [600, 132] width 14 height 14
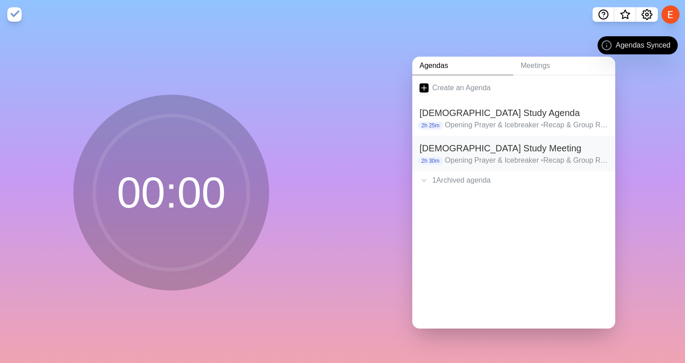
click at [498, 150] on h2 "[DEMOGRAPHIC_DATA] Study Meeting" at bounding box center [513, 148] width 188 height 14
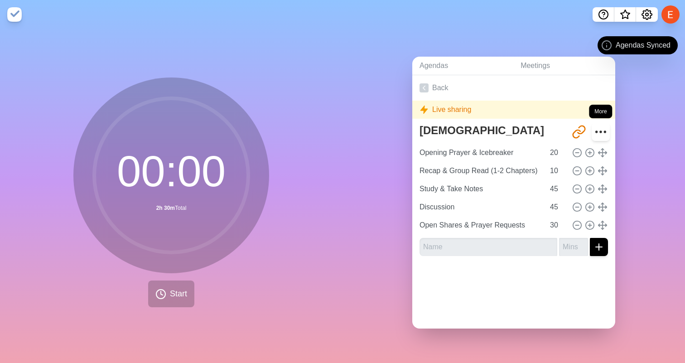
click at [599, 132] on icon "More" at bounding box center [600, 132] width 14 height 14
click at [436, 89] on link "Back" at bounding box center [513, 87] width 203 height 25
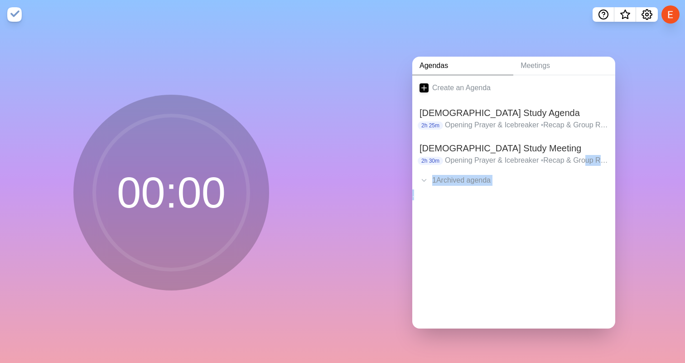
drag, startPoint x: 590, startPoint y: 158, endPoint x: 474, endPoint y: 192, distance: 121.2
click at [473, 192] on div "Create an Agenda [DEMOGRAPHIC_DATA] Study Agenda 2h 25m Opening Prayer & Icebre…" at bounding box center [513, 201] width 203 height 253
click at [502, 206] on div "." at bounding box center [513, 198] width 203 height 18
click at [490, 159] on p "Opening Prayer & Icebreaker • Recap & Group Read (1-2 Chapters) • Study & Take …" at bounding box center [526, 160] width 163 height 11
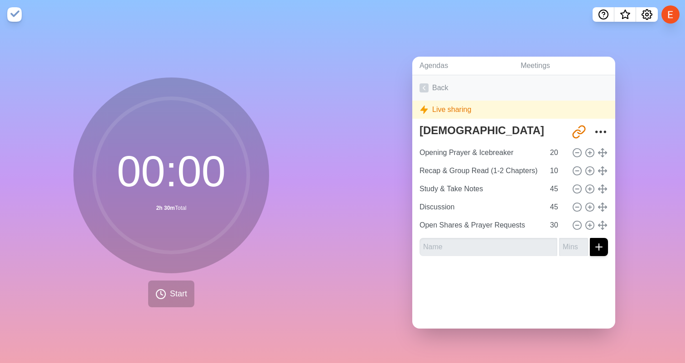
click at [444, 82] on link "Back" at bounding box center [513, 87] width 203 height 25
click at [439, 90] on link "Back" at bounding box center [513, 87] width 203 height 25
click at [603, 133] on icon "More" at bounding box center [600, 132] width 14 height 14
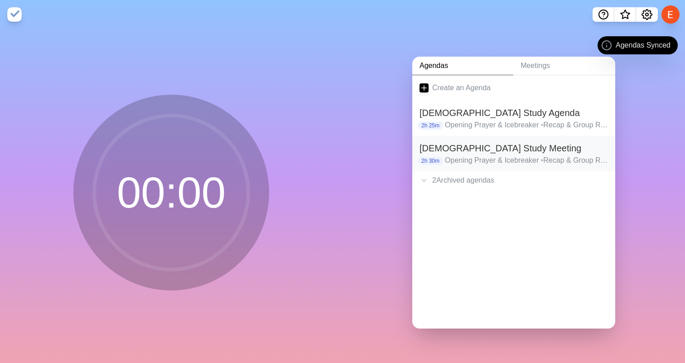
click at [592, 153] on h2 "[DEMOGRAPHIC_DATA] Study Meeting" at bounding box center [513, 148] width 188 height 14
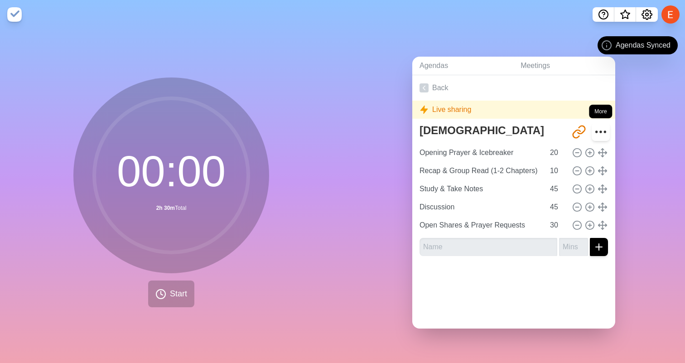
click at [596, 129] on icon "More" at bounding box center [600, 132] width 14 height 14
click at [600, 130] on icon "More" at bounding box center [600, 132] width 14 height 14
click at [174, 293] on span "Start" at bounding box center [178, 294] width 17 height 12
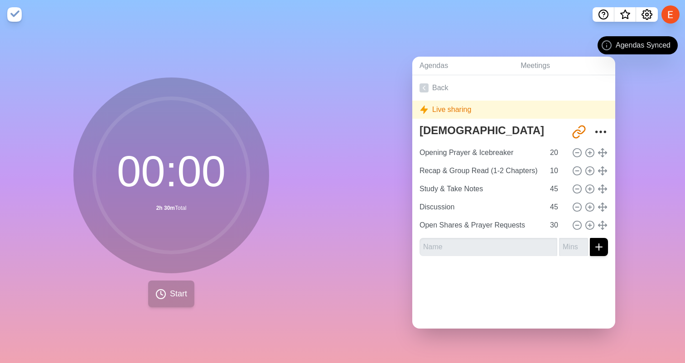
click at [174, 293] on span "Start" at bounding box center [178, 294] width 17 height 12
click at [153, 226] on circle at bounding box center [171, 175] width 154 height 154
click at [161, 192] on circle at bounding box center [171, 175] width 154 height 154
click at [158, 160] on circle at bounding box center [171, 175] width 154 height 154
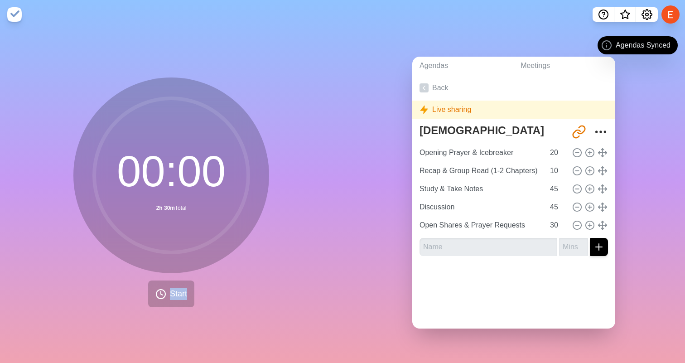
click at [158, 160] on circle at bounding box center [171, 175] width 154 height 154
click at [602, 130] on icon "More" at bounding box center [600, 132] width 14 height 14
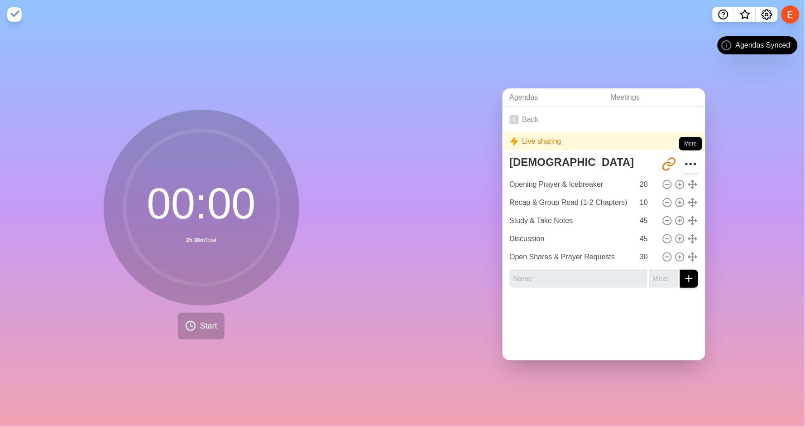
click at [684, 165] on icon "More" at bounding box center [691, 164] width 14 height 14
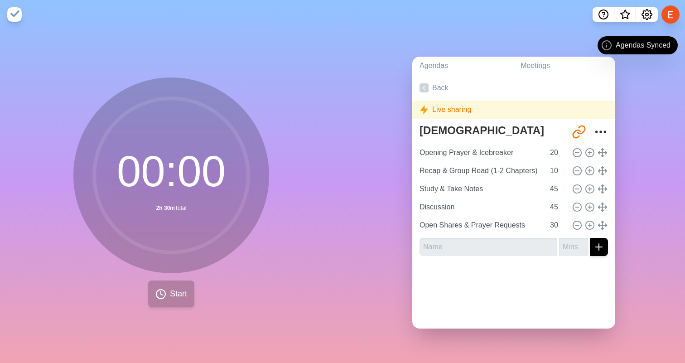
click at [166, 297] on icon at bounding box center [160, 293] width 11 height 11
click at [248, 142] on circle at bounding box center [171, 175] width 154 height 154
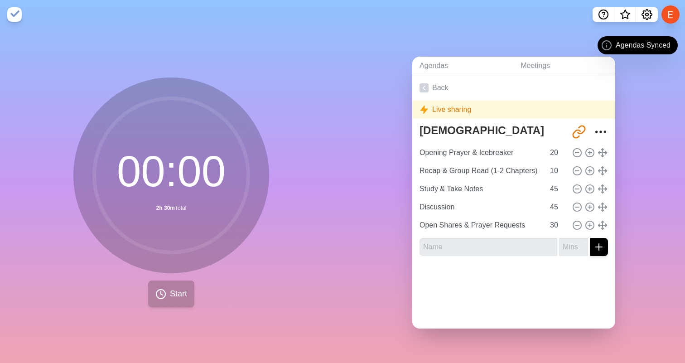
click at [187, 288] on span "Start" at bounding box center [178, 294] width 17 height 12
click at [536, 157] on input "Opening Prayer & Icebreaker" at bounding box center [480, 153] width 129 height 18
click at [585, 162] on div "Recap & Group Read (1-2 Chapters) 10" at bounding box center [514, 171] width 196 height 18
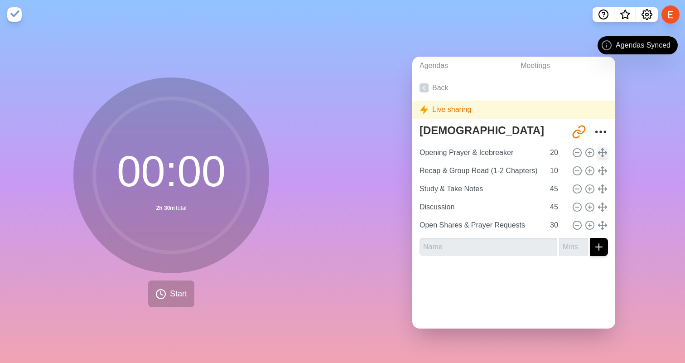
click at [597, 153] on button at bounding box center [602, 152] width 11 height 11
click at [604, 135] on icon "More" at bounding box center [600, 132] width 14 height 14
click at [603, 134] on icon "More" at bounding box center [600, 132] width 14 height 14
click at [507, 106] on div "Live sharing" at bounding box center [513, 110] width 203 height 18
click at [477, 141] on div "[DEMOGRAPHIC_DATA] Study Meeting" at bounding box center [494, 131] width 150 height 23
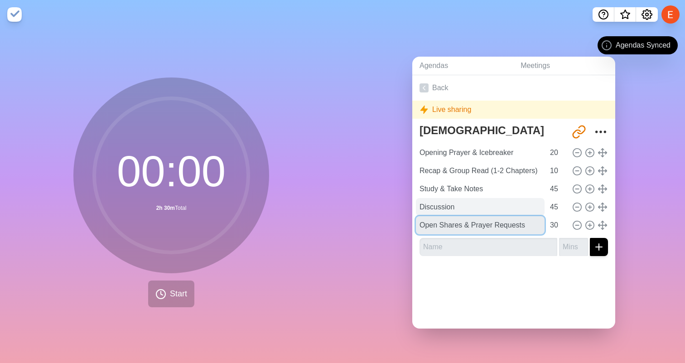
click at [479, 216] on input "Open Shares & Prayer Requests" at bounding box center [480, 225] width 129 height 18
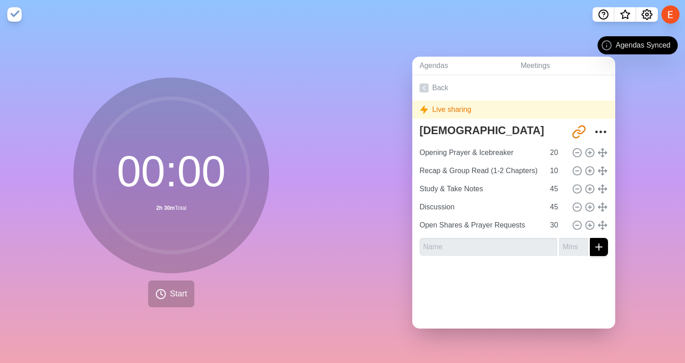
click at [203, 287] on div "00 : 00 2h 30m Total Start" at bounding box center [171, 192] width 196 height 230
click at [173, 296] on span "Start" at bounding box center [178, 294] width 17 height 12
click at [597, 140] on button "More" at bounding box center [600, 132] width 18 height 18
click at [599, 136] on icon "More" at bounding box center [600, 132] width 14 height 14
click at [444, 86] on link "Back" at bounding box center [513, 87] width 203 height 25
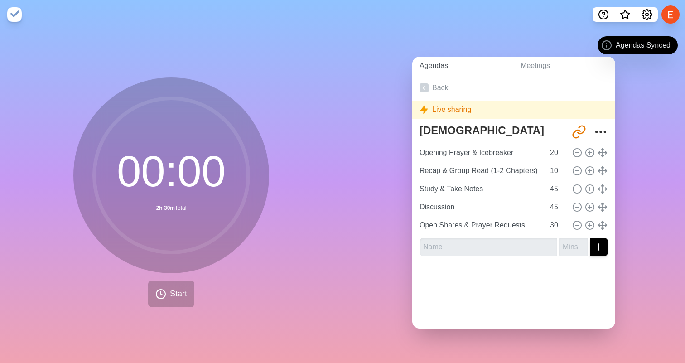
drag, startPoint x: 424, startPoint y: 51, endPoint x: 432, endPoint y: 56, distance: 9.2
click at [432, 56] on div "Agendas Meetings Back Live sharing [DEMOGRAPHIC_DATA] Study Meeting [URL][DOMAI…" at bounding box center [513, 196] width 342 height 334
click at [432, 57] on link "Agendas" at bounding box center [462, 66] width 101 height 19
click at [429, 59] on link "Agendas" at bounding box center [462, 66] width 101 height 19
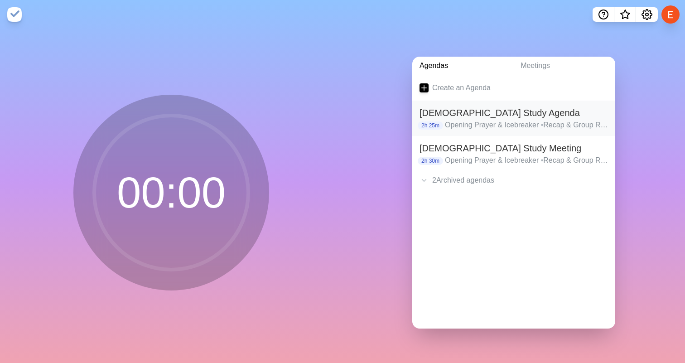
click at [454, 119] on h2 "[DEMOGRAPHIC_DATA] Study Agenda" at bounding box center [513, 113] width 188 height 14
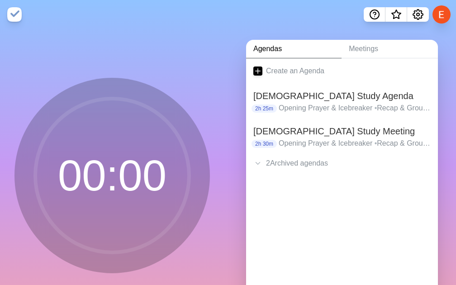
scroll to position [0, 2]
click at [293, 103] on p "Opening Prayer & Icebreaker • Recap & Group Read (1-2 Chapters) • Study & Take …" at bounding box center [355, 108] width 152 height 11
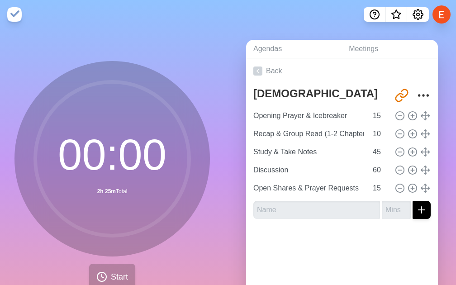
click at [121, 269] on button "Start" at bounding box center [112, 277] width 46 height 27
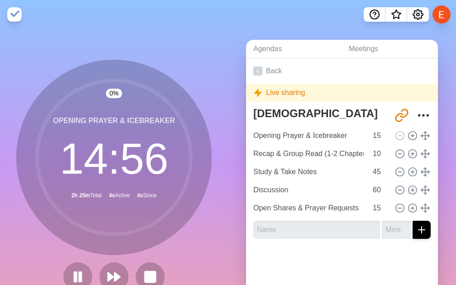
click at [228, 197] on div "0 % Opening Prayer & Icebreaker 14 : 56 2h 25m Total 4s Active 4s Since" at bounding box center [114, 179] width 228 height 301
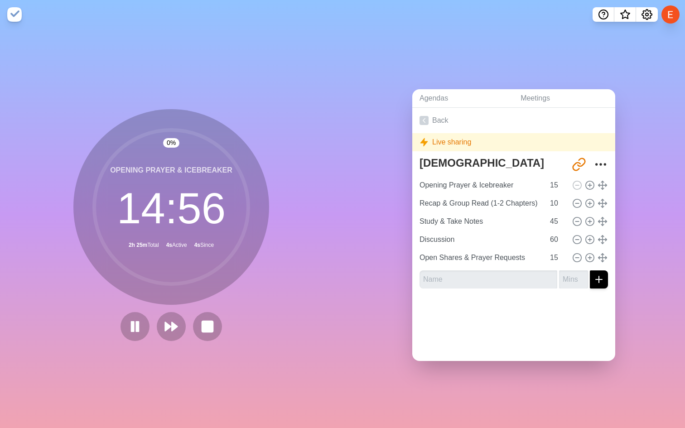
click at [342, 262] on div "Agendas Meetings Back Live sharing [DEMOGRAPHIC_DATA] Study Agenda [URL][DOMAIN…" at bounding box center [513, 228] width 342 height 399
click at [204, 325] on rect at bounding box center [207, 326] width 11 height 11
click at [206, 326] on rect at bounding box center [207, 326] width 11 height 11
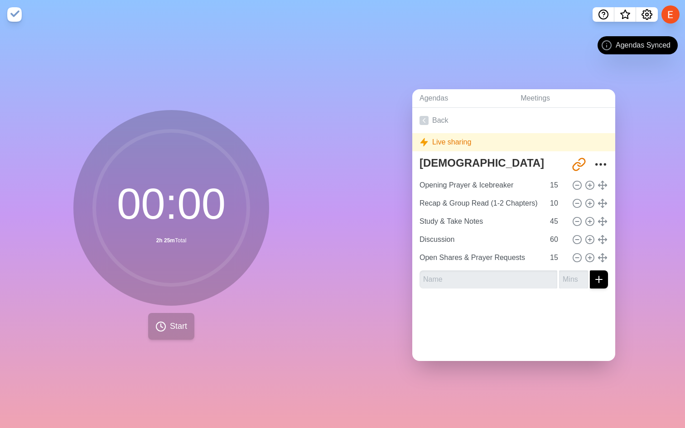
click at [182, 317] on button "Start" at bounding box center [171, 326] width 46 height 27
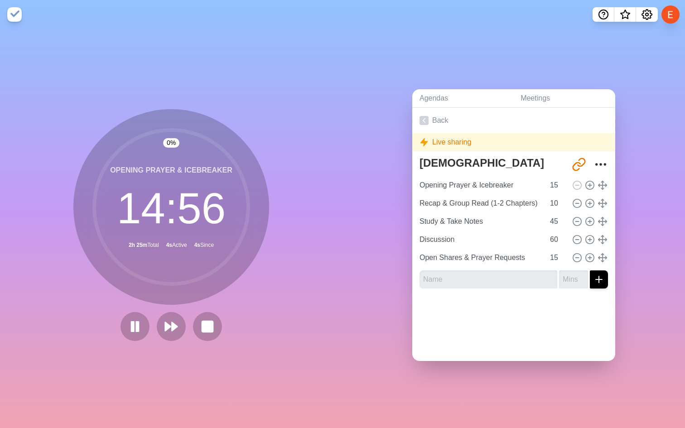
click at [192, 168] on circle at bounding box center [171, 207] width 154 height 154
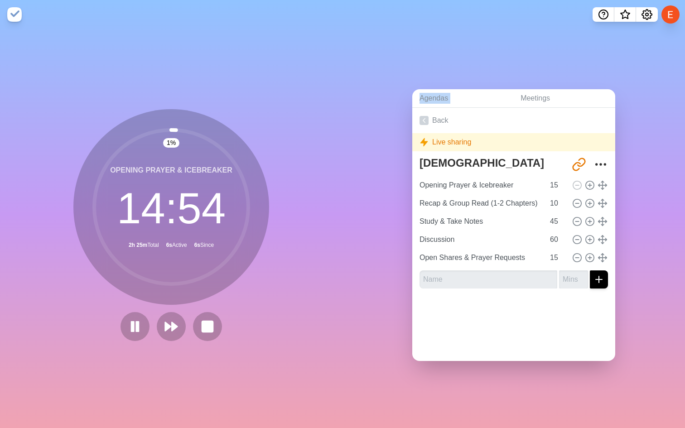
click at [190, 170] on circle at bounding box center [171, 207] width 154 height 154
click at [362, 175] on div "Agendas Meetings Back Live sharing [DEMOGRAPHIC_DATA] Study Agenda [URL][DOMAIN…" at bounding box center [513, 228] width 342 height 399
click at [193, 243] on circle at bounding box center [171, 207] width 154 height 154
click at [304, 123] on div "1 % Opening Prayer & Icebreaker 14 : 52 2h 25m Total 8s Active 8s Since" at bounding box center [171, 228] width 342 height 399
click at [202, 322] on rect at bounding box center [207, 326] width 11 height 11
